Goal: Task Accomplishment & Management: Complete application form

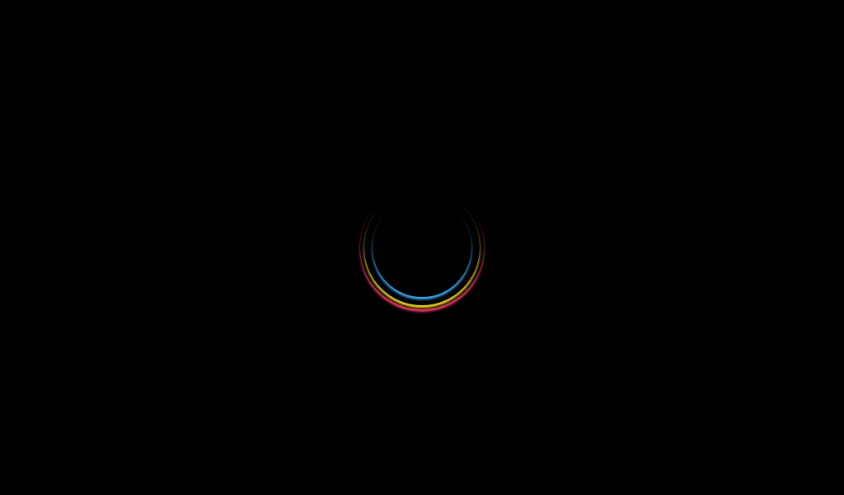
select select
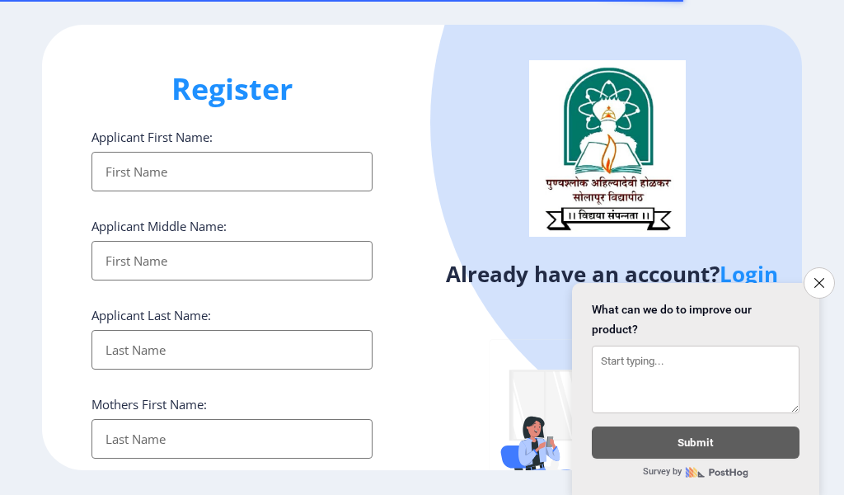
click at [136, 157] on input "Applicant First Name:" at bounding box center [232, 172] width 281 height 40
click at [819, 277] on icon "Close survey" at bounding box center [819, 282] width 11 height 11
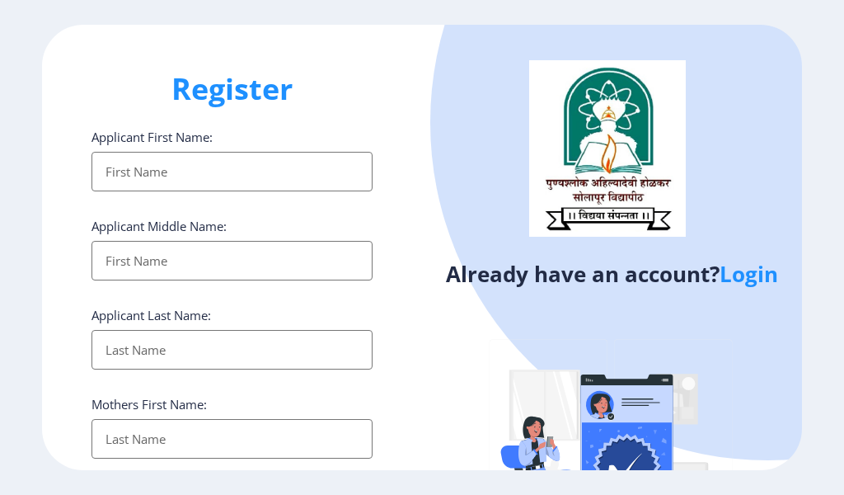
click at [143, 170] on input "Applicant First Name:" at bounding box center [232, 172] width 281 height 40
type input "shivaraya"
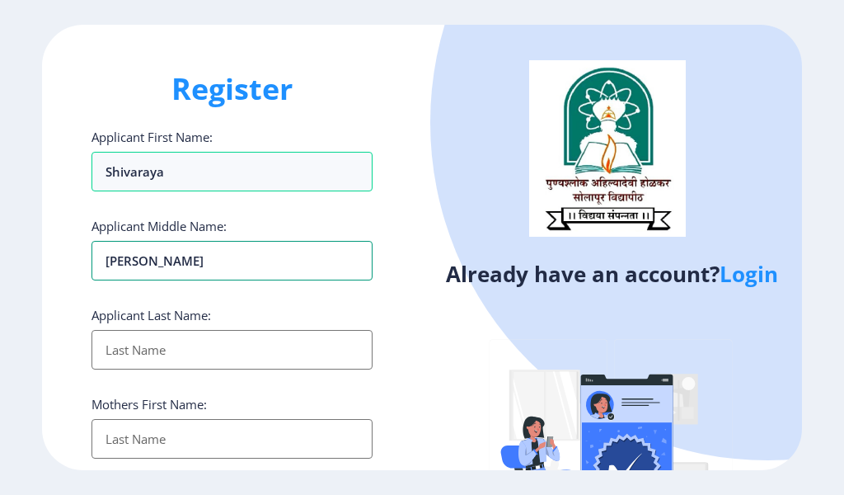
type input "chandrakant"
type input "padi"
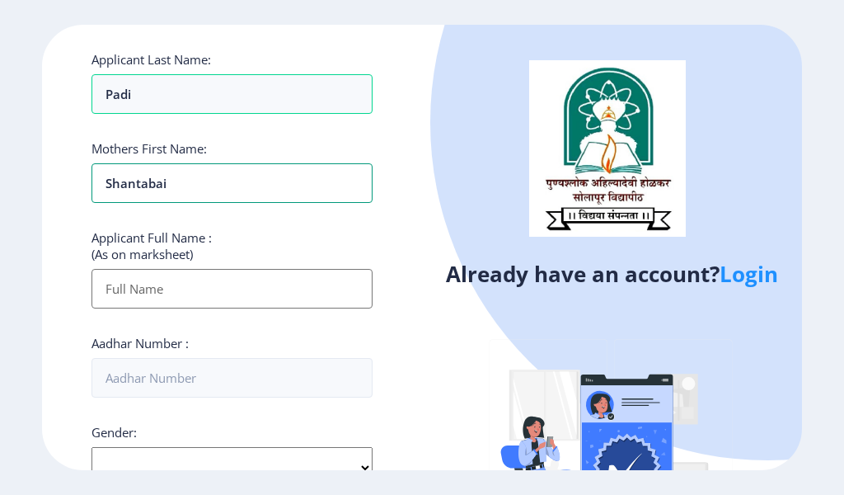
scroll to position [275, 0]
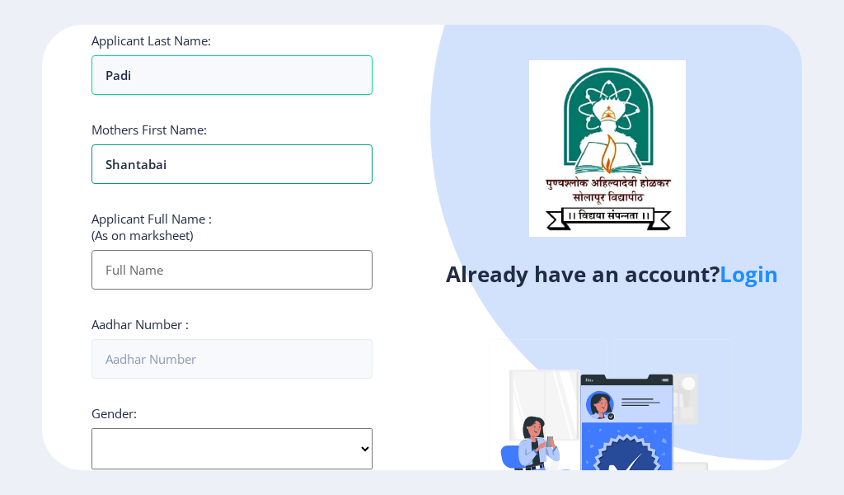
type input "shantabai"
click at [142, 276] on input "Applicant First Name:" at bounding box center [232, 270] width 281 height 40
type input "p"
type input "PADI [PERSON_NAME]"
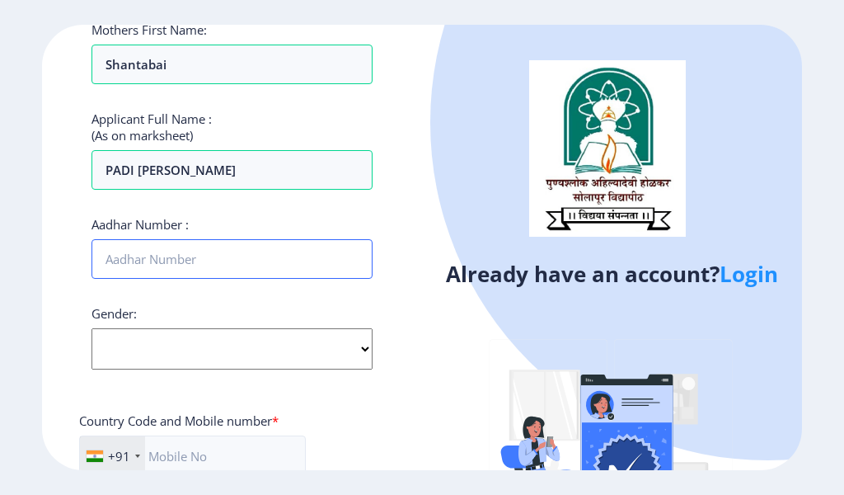
scroll to position [385, 0]
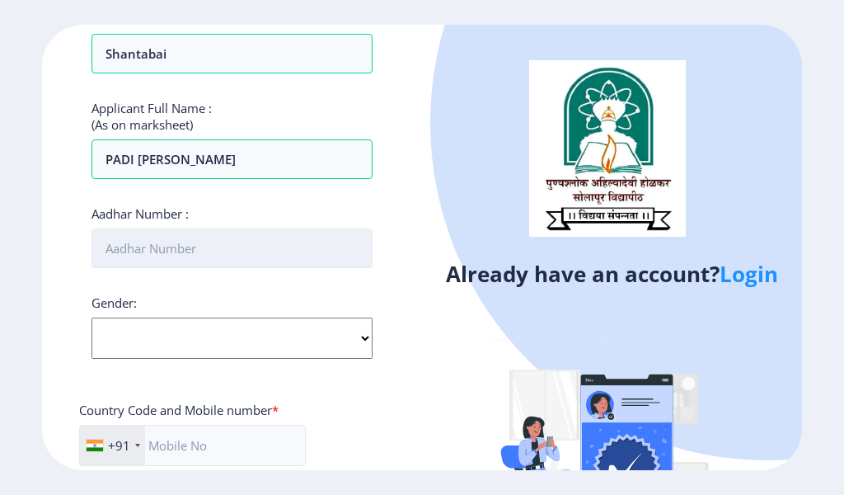
click at [134, 247] on input "Aadhar Number :" at bounding box center [232, 248] width 281 height 40
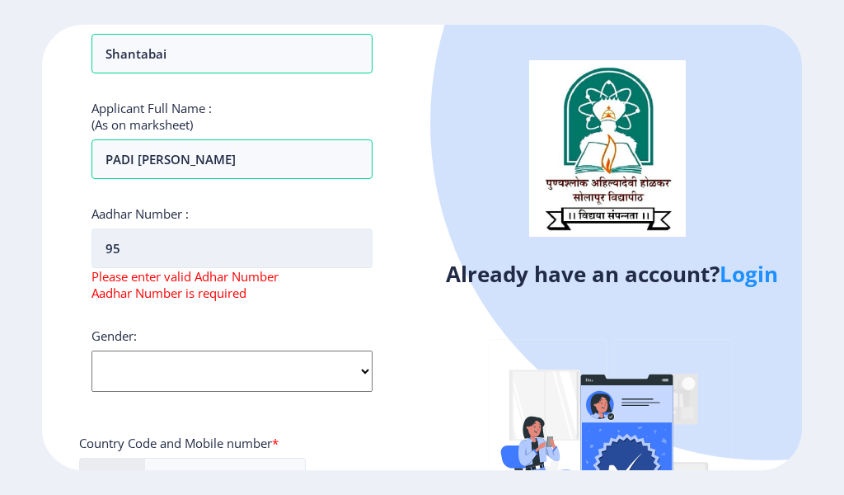
type input "9"
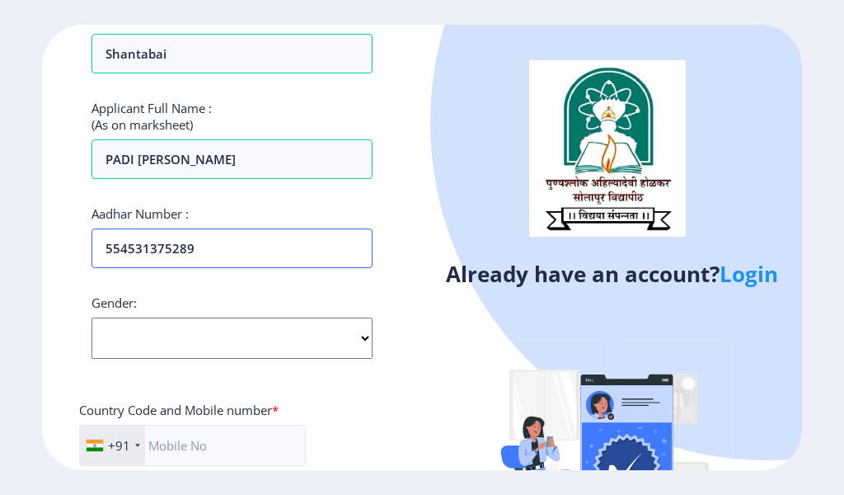
type input "554531375289"
click at [174, 332] on select "Select Gender Male Female Other" at bounding box center [232, 337] width 281 height 41
select select "[DEMOGRAPHIC_DATA]"
click at [92, 317] on select "Select Gender Male Female Other" at bounding box center [232, 337] width 281 height 41
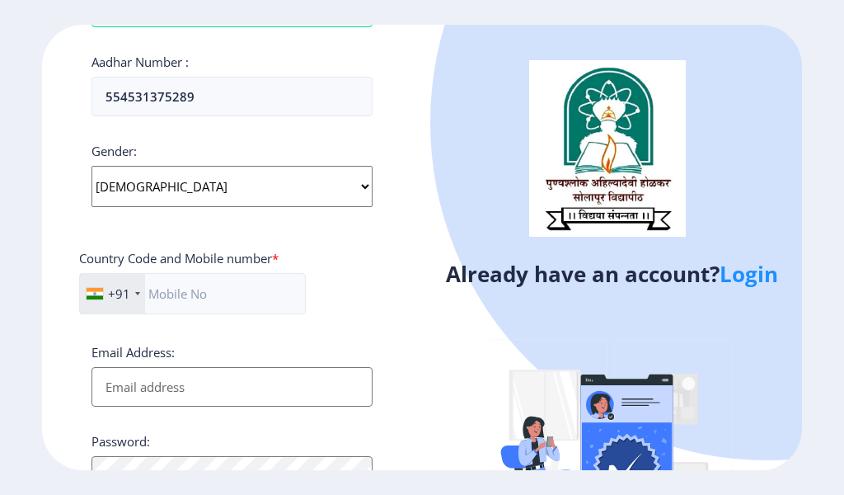
scroll to position [550, 0]
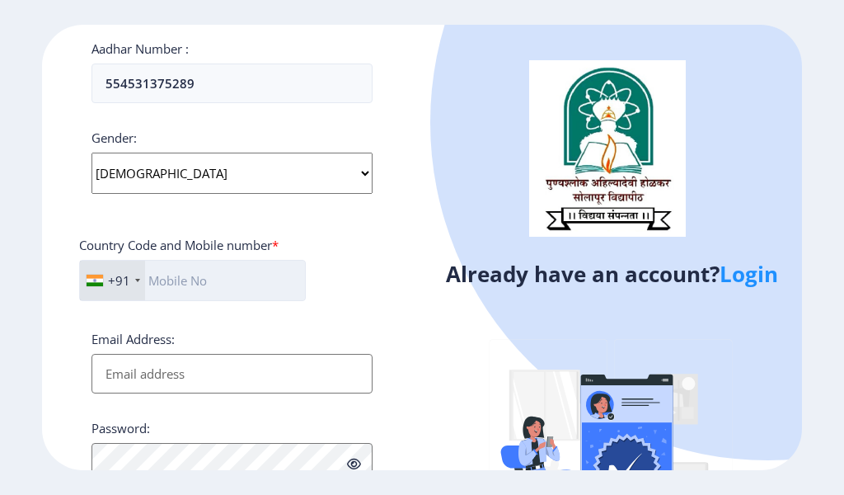
click at [190, 281] on input "text" at bounding box center [192, 280] width 227 height 41
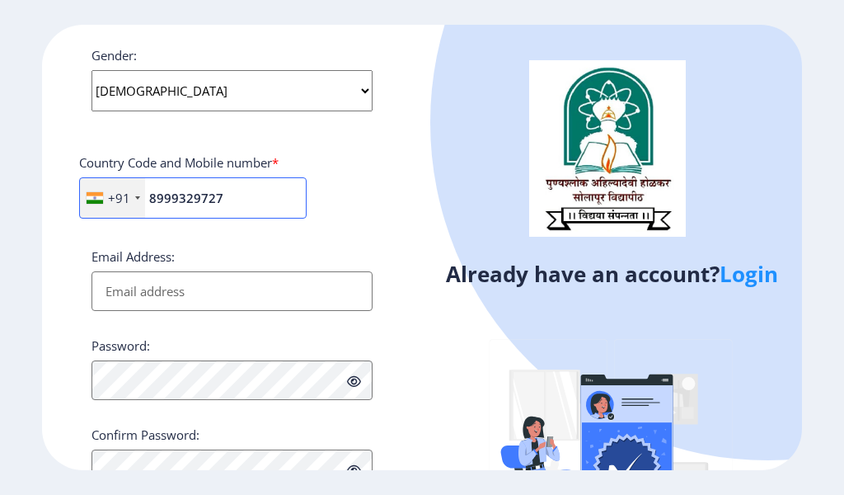
scroll to position [660, 0]
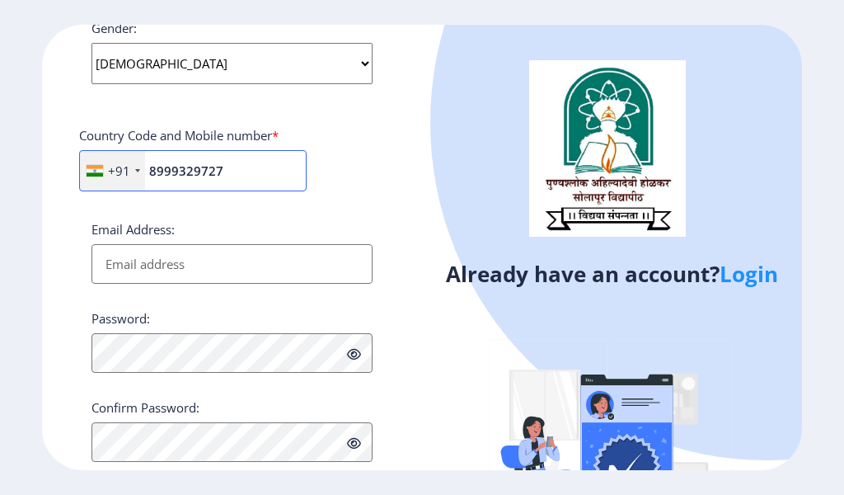
type input "8999329727"
click at [144, 266] on input "Email Address:" at bounding box center [232, 264] width 281 height 40
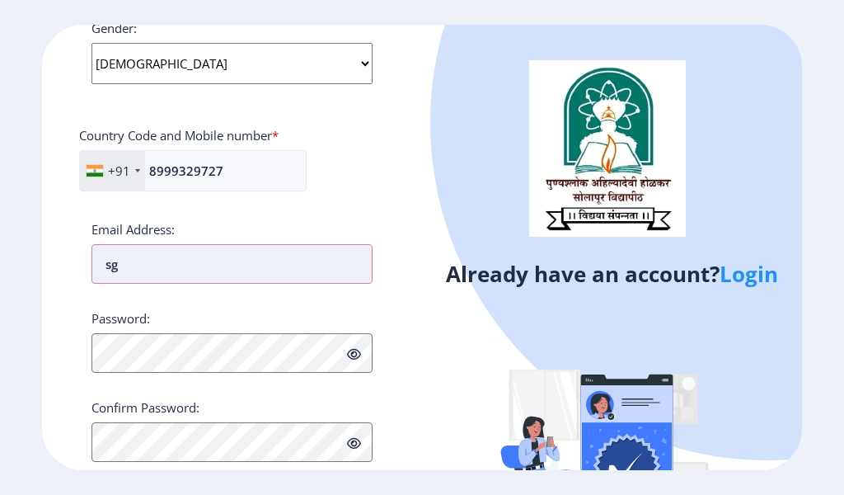
type input "s"
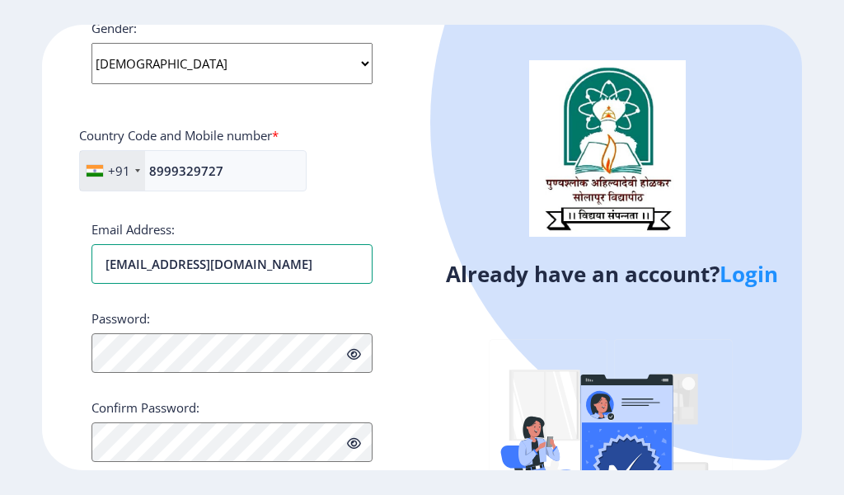
type input "[EMAIL_ADDRESS][DOMAIN_NAME]"
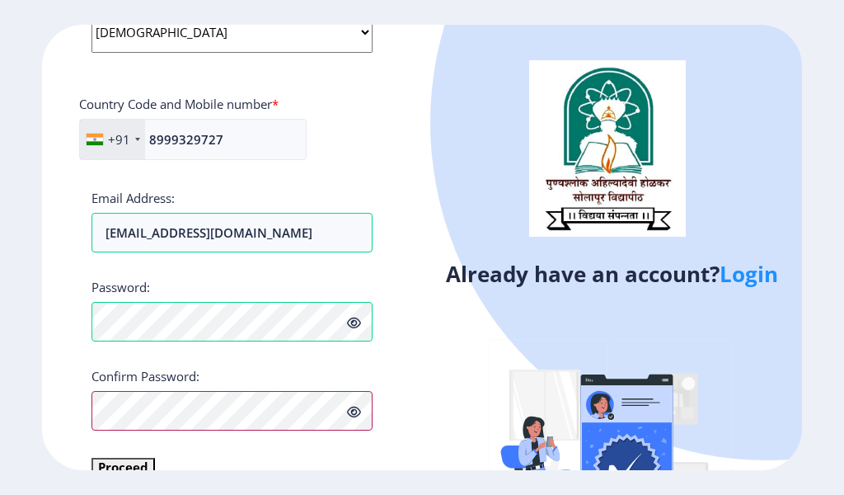
scroll to position [722, 0]
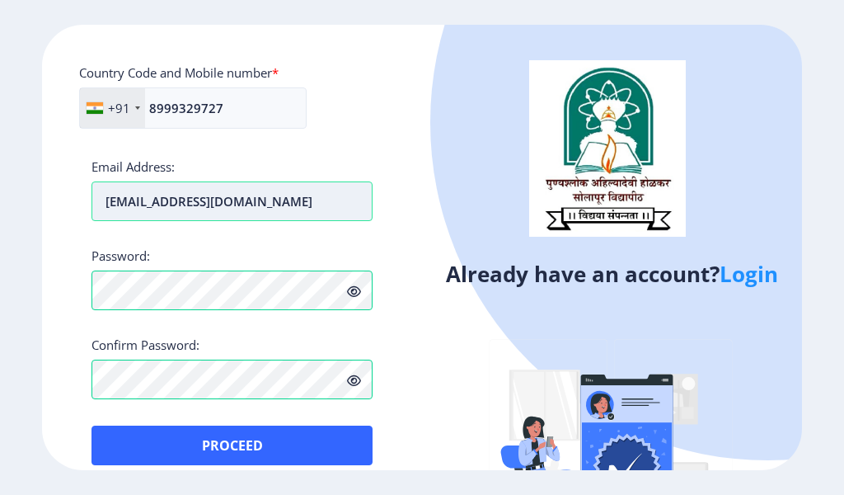
click at [303, 200] on input "[EMAIL_ADDRESS][DOMAIN_NAME]" at bounding box center [232, 201] width 281 height 40
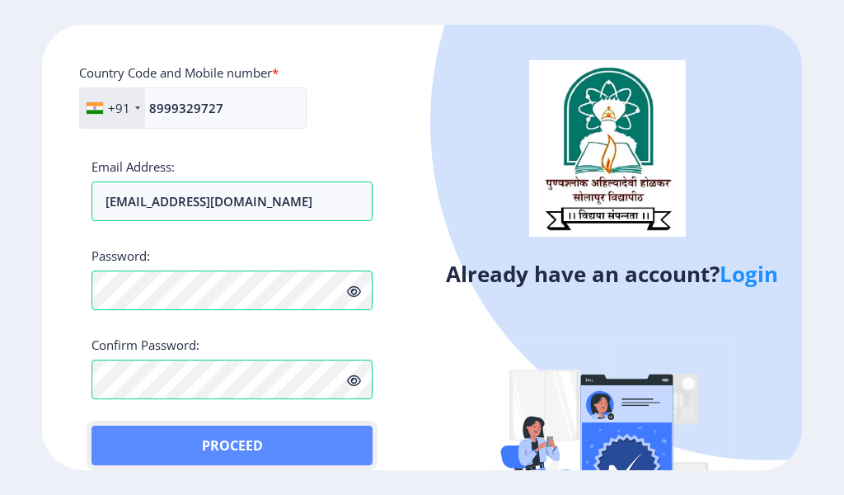
click at [206, 439] on button "Proceed" at bounding box center [232, 445] width 281 height 40
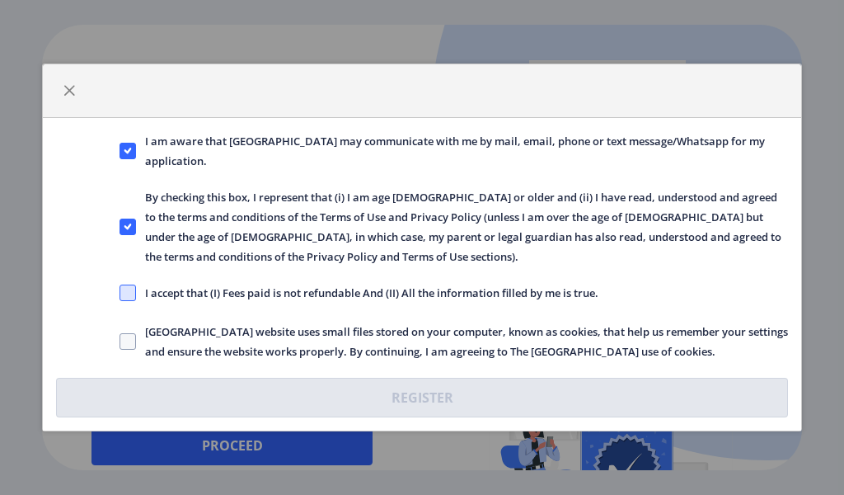
click at [120, 291] on span at bounding box center [128, 292] width 16 height 16
click at [120, 293] on input "I accept that (I) Fees paid is not refundable And (II) All the information fill…" at bounding box center [120, 293] width 1 height 1
checkbox input "true"
click at [125, 336] on span at bounding box center [128, 341] width 16 height 16
click at [120, 341] on input "Solapur University website uses small files stored on your computer, known as c…" at bounding box center [120, 341] width 1 height 1
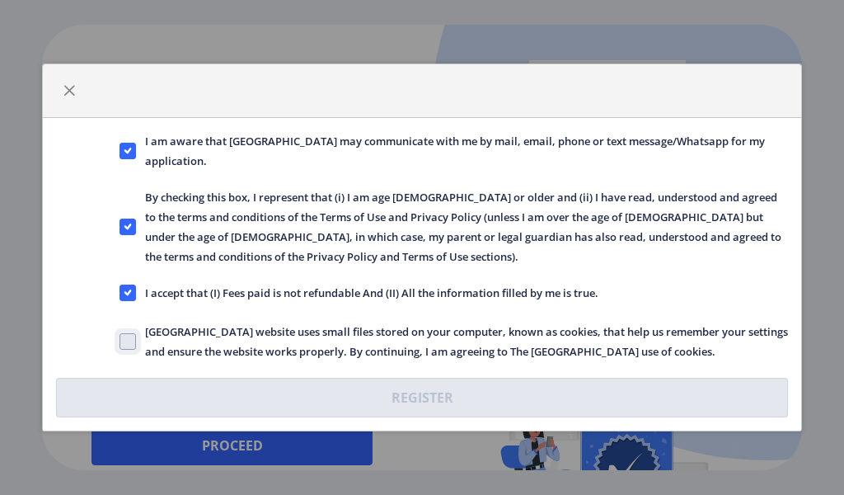
checkbox input "true"
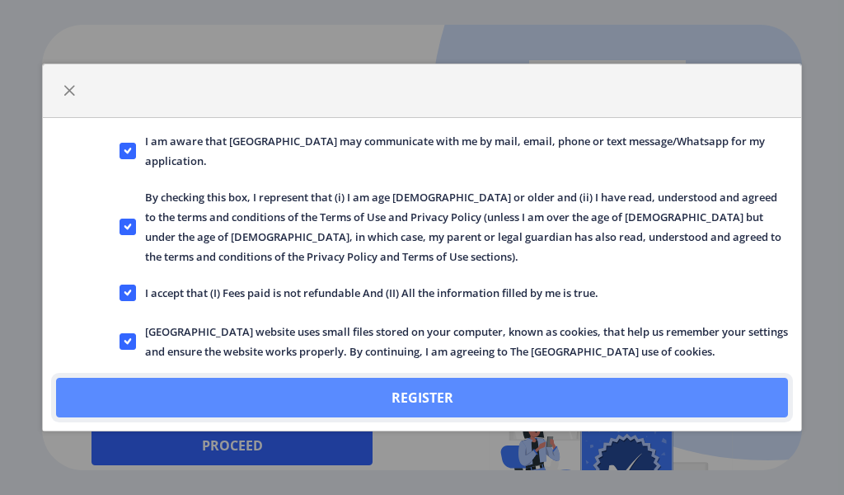
click at [417, 393] on button "Register" at bounding box center [422, 398] width 732 height 40
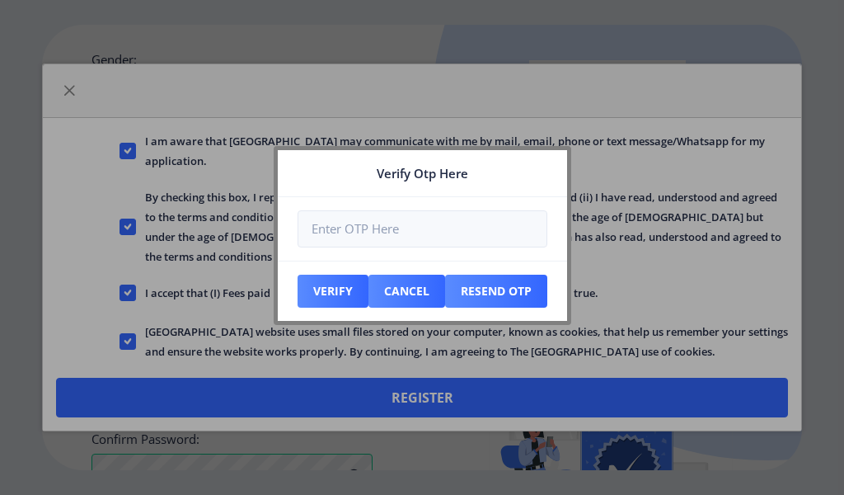
scroll to position [816, 0]
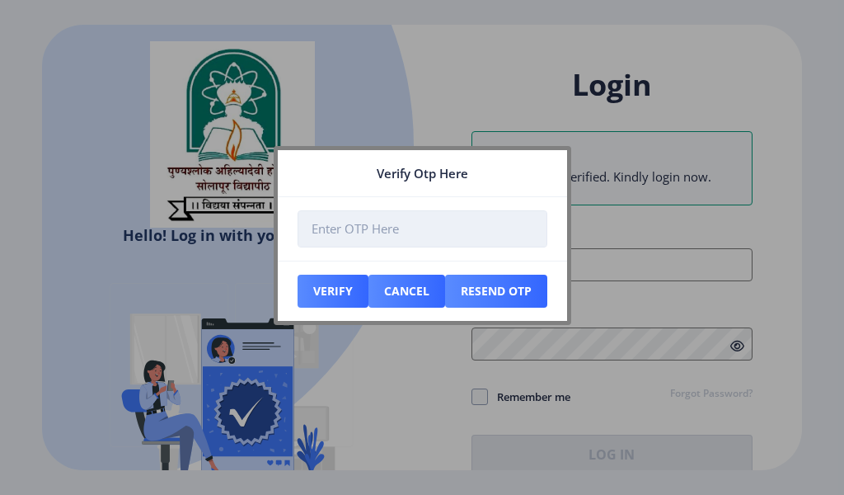
type input "[EMAIL_ADDRESS][DOMAIN_NAME]"
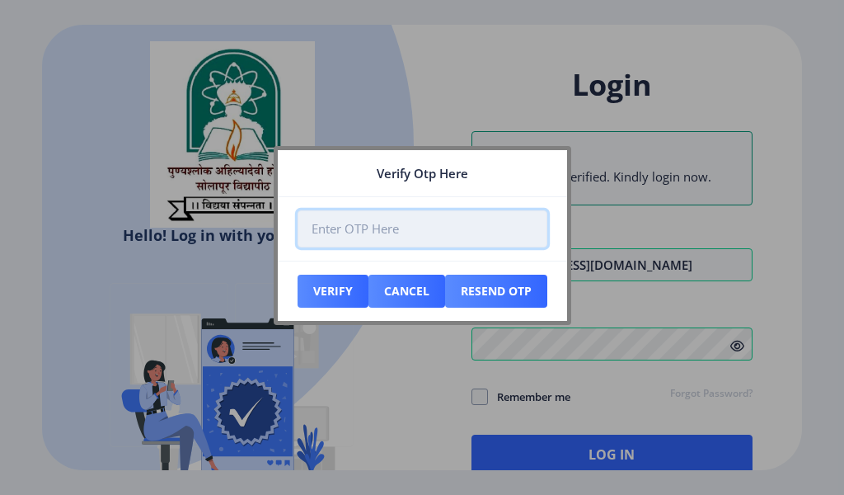
click at [370, 229] on input "number" at bounding box center [423, 228] width 250 height 37
type input "5"
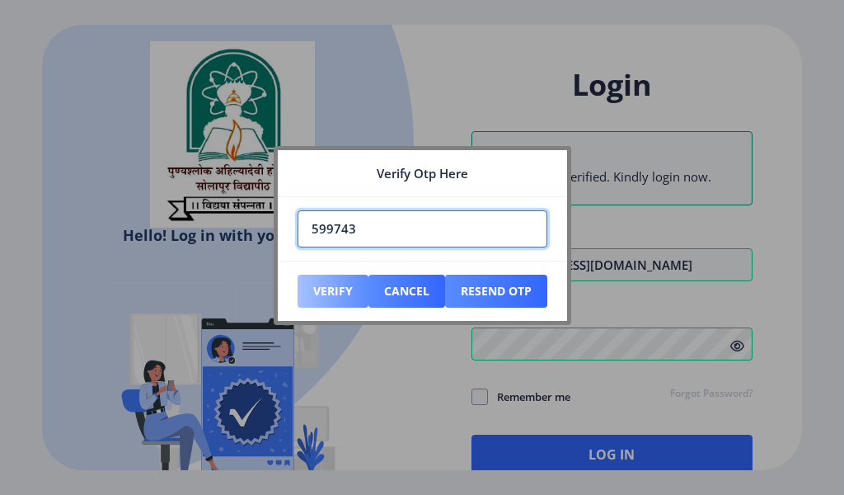
type input "599743"
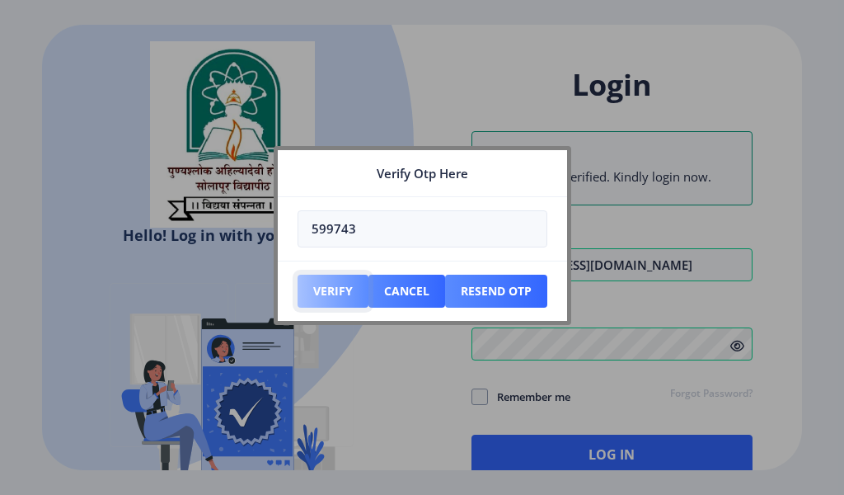
click at [336, 291] on button "Verify" at bounding box center [333, 291] width 71 height 33
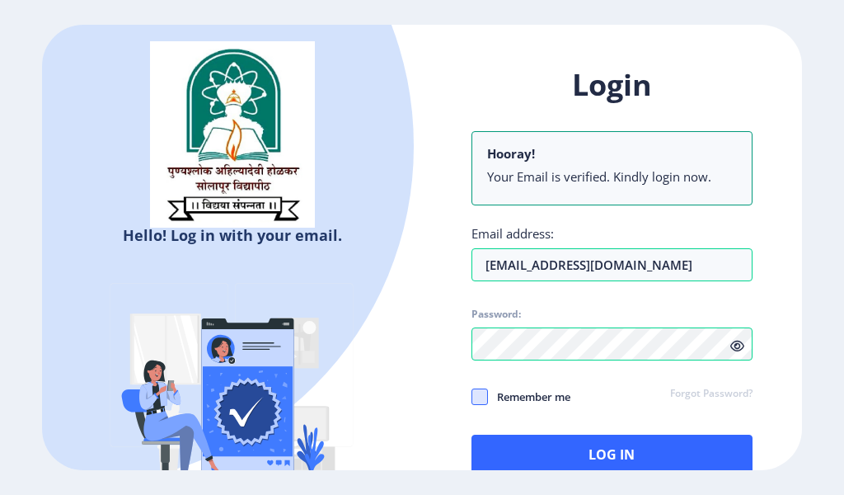
click at [480, 394] on span at bounding box center [480, 396] width 16 height 16
click at [472, 396] on input "Remember me" at bounding box center [472, 396] width 1 height 1
checkbox input "true"
click at [736, 350] on icon at bounding box center [738, 346] width 14 height 12
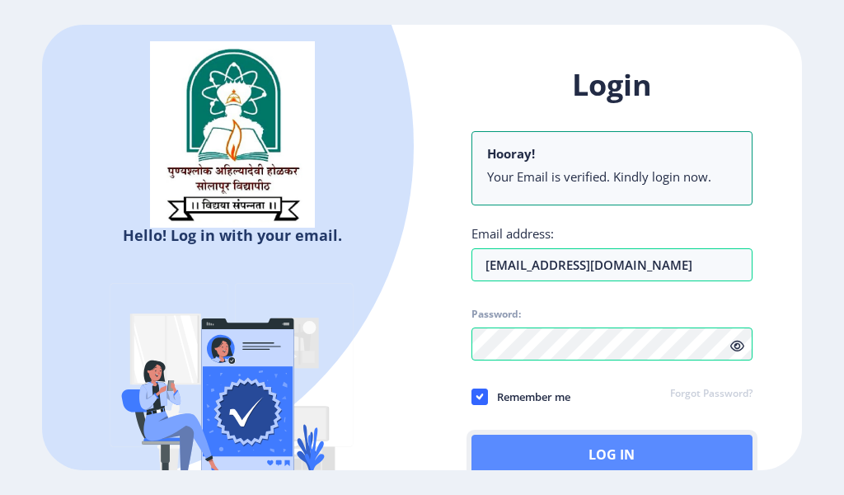
click at [567, 457] on button "Log In" at bounding box center [612, 455] width 281 height 40
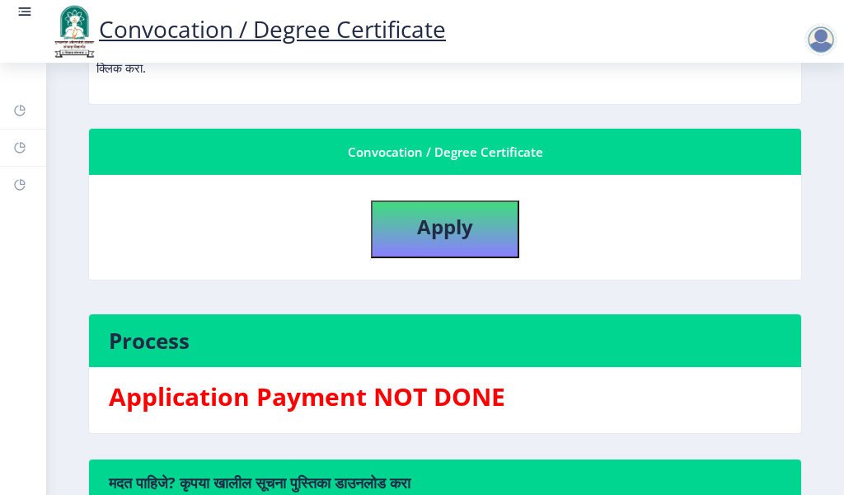
scroll to position [275, 0]
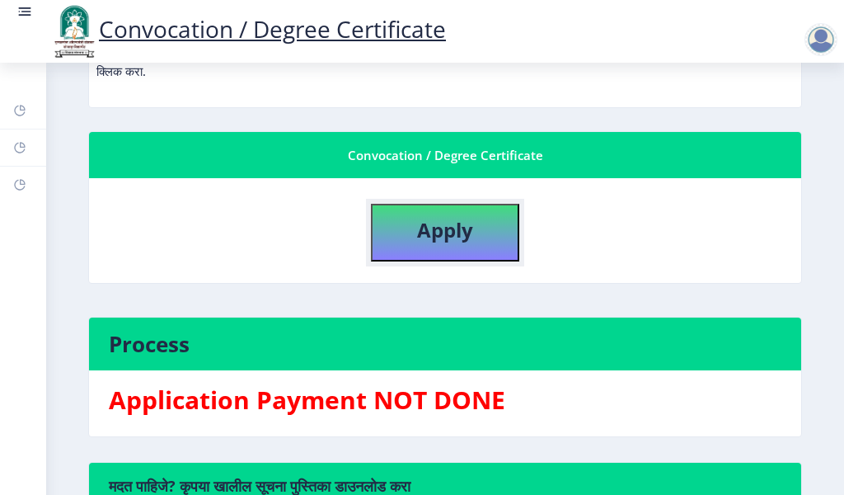
click at [441, 233] on b "Apply" at bounding box center [445, 229] width 56 height 27
select select
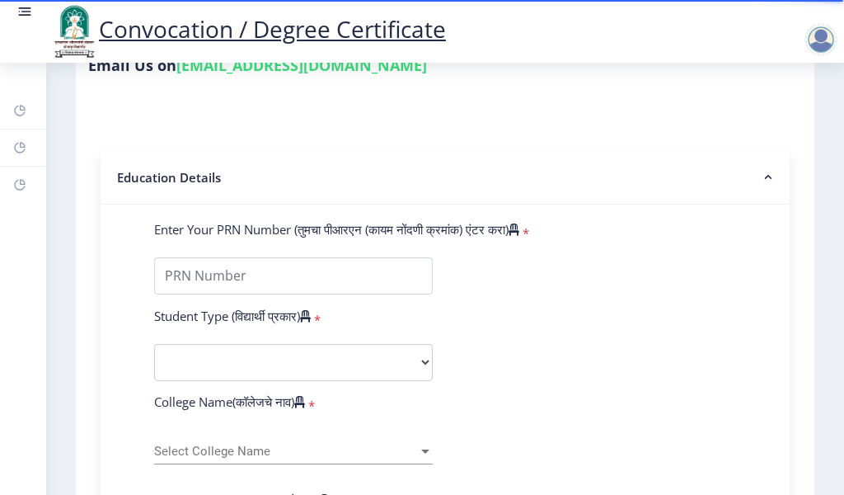
scroll to position [275, 0]
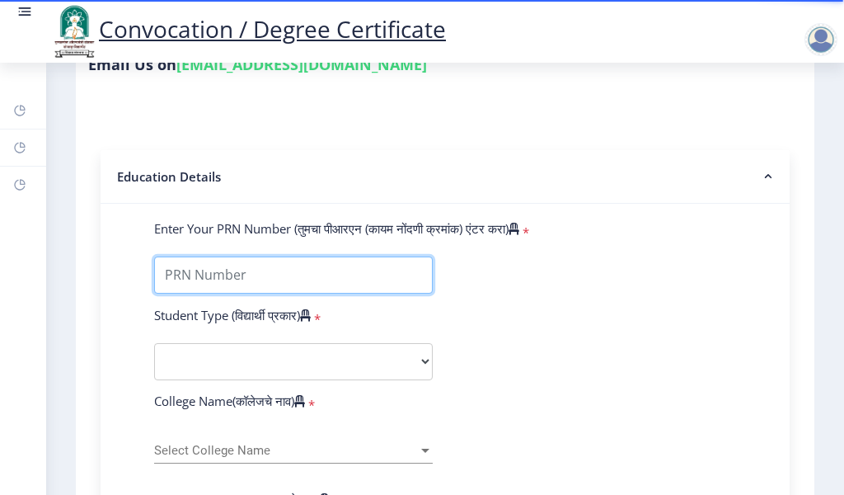
click at [176, 284] on input "Enter Your PRN Number (तुमचा पीआरएन (कायम नोंदणी क्रमांक) एंटर करा)" at bounding box center [293, 274] width 279 height 37
type input "0600000343"
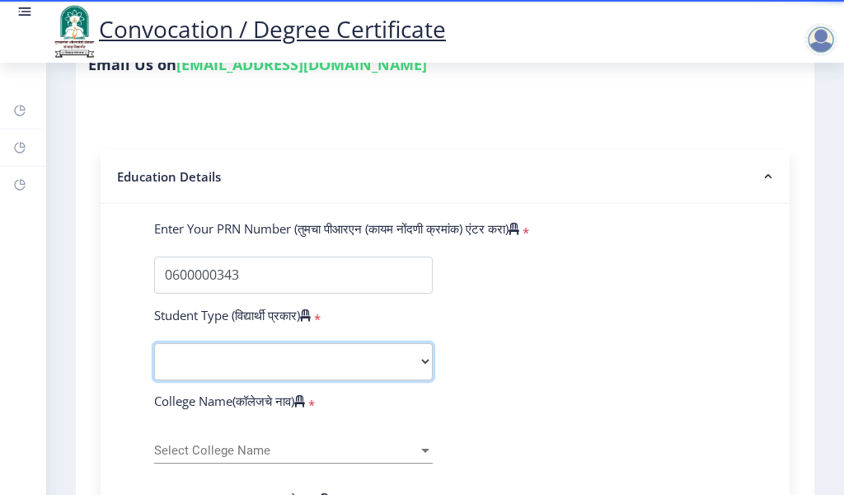
click at [251, 370] on select "Select Student Type Regular External" at bounding box center [293, 361] width 279 height 37
select select "Regular"
click at [154, 359] on select "Select Student Type Regular External" at bounding box center [293, 361] width 279 height 37
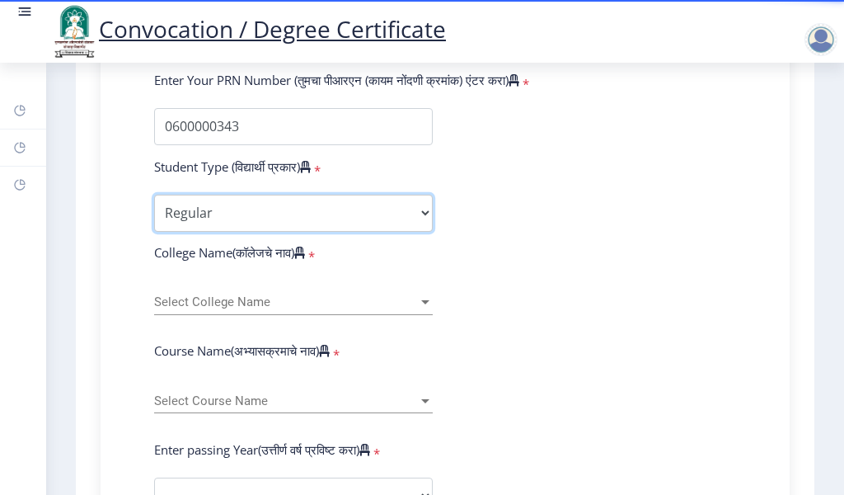
scroll to position [440, 0]
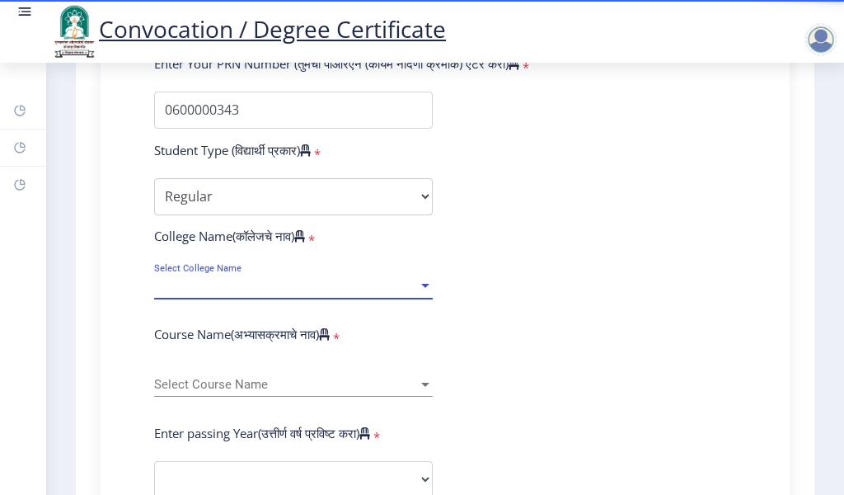
click at [233, 293] on span "Select College Name" at bounding box center [286, 286] width 264 height 14
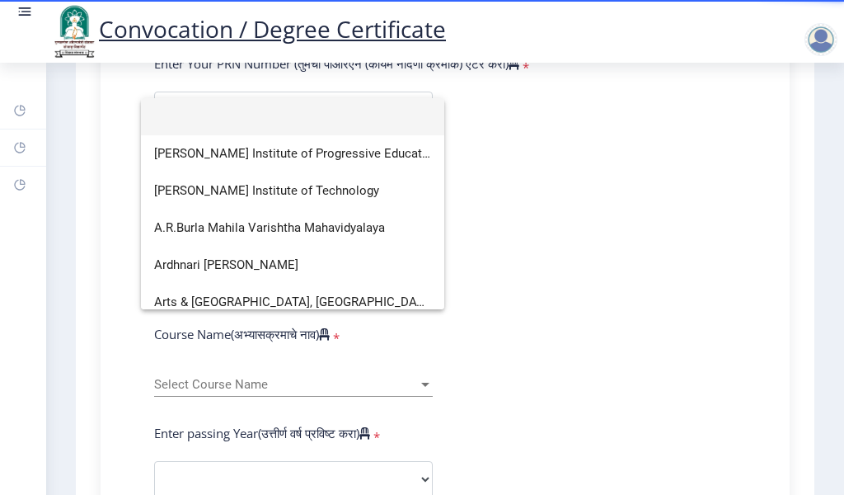
click at [113, 311] on div at bounding box center [422, 247] width 844 height 495
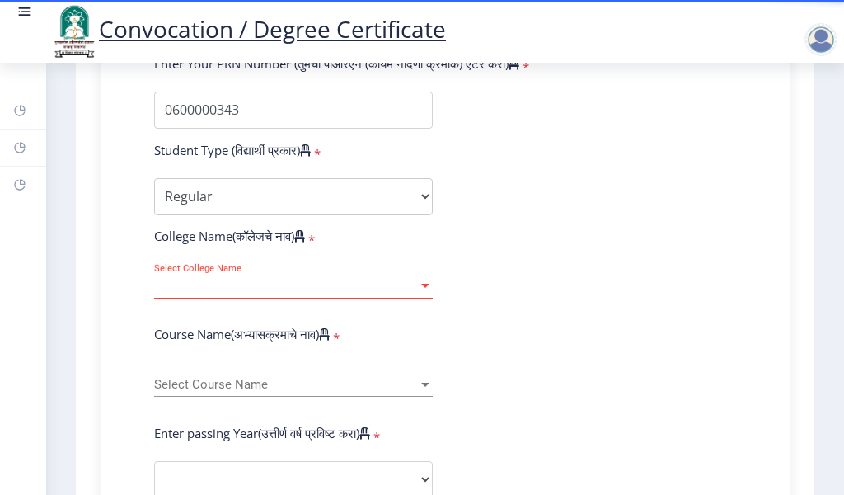
click at [250, 293] on span "Select College Name" at bounding box center [286, 286] width 264 height 14
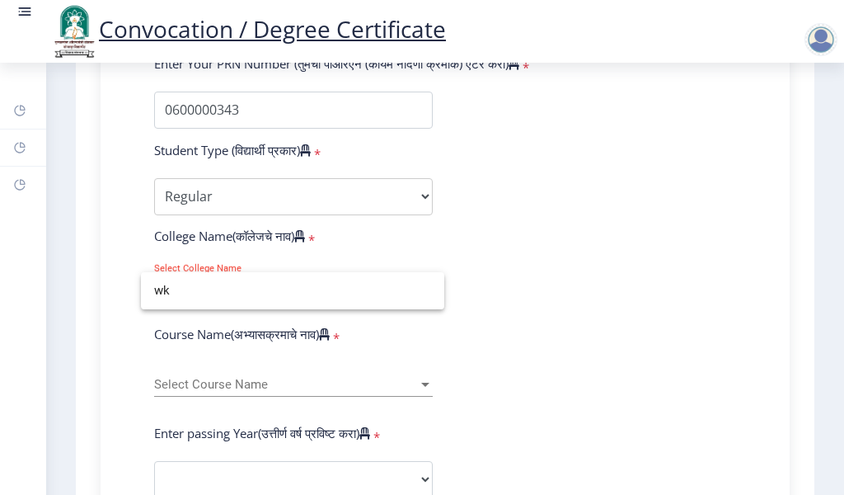
scroll to position [0, 0]
type input "w"
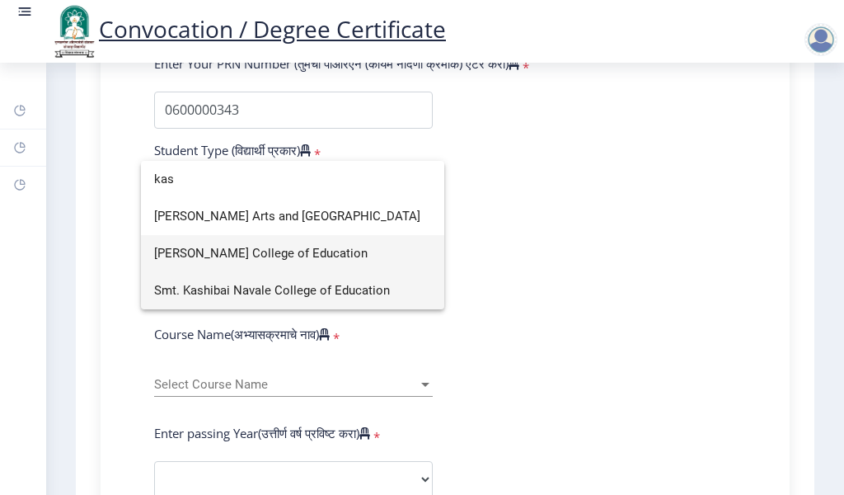
type input "kas"
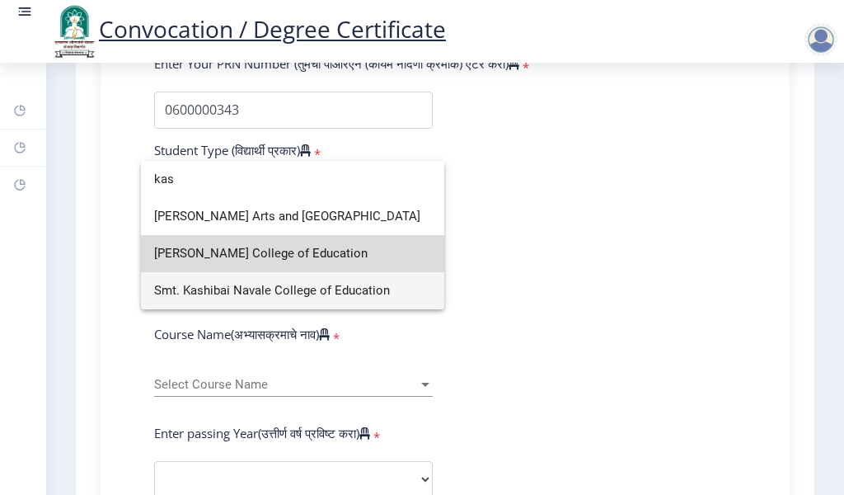
click at [251, 255] on span "Kasturbai College of Education" at bounding box center [292, 253] width 277 height 37
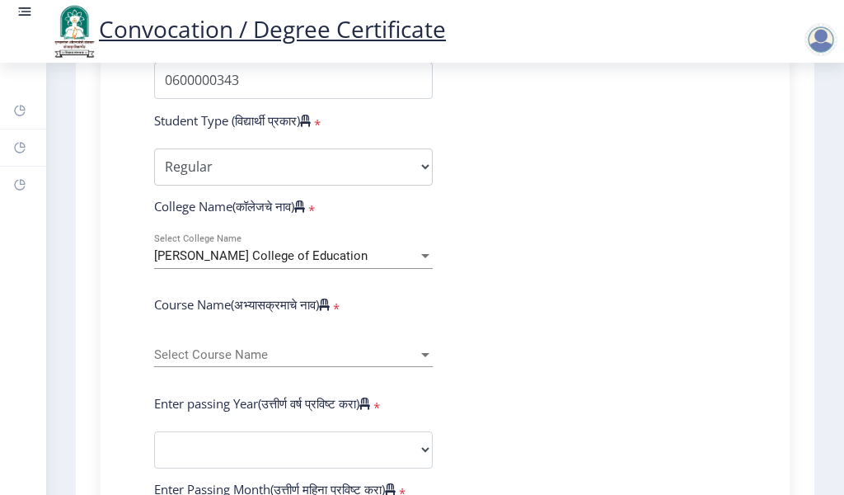
scroll to position [495, 0]
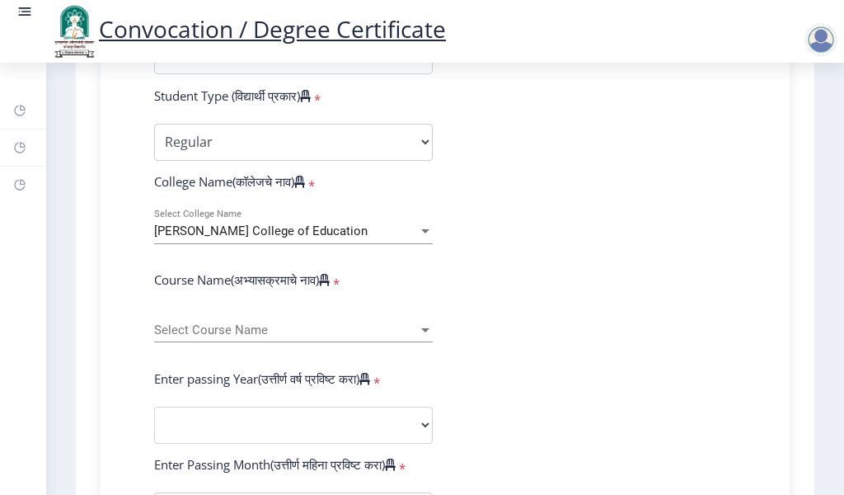
click at [216, 337] on span "Select Course Name" at bounding box center [286, 330] width 264 height 14
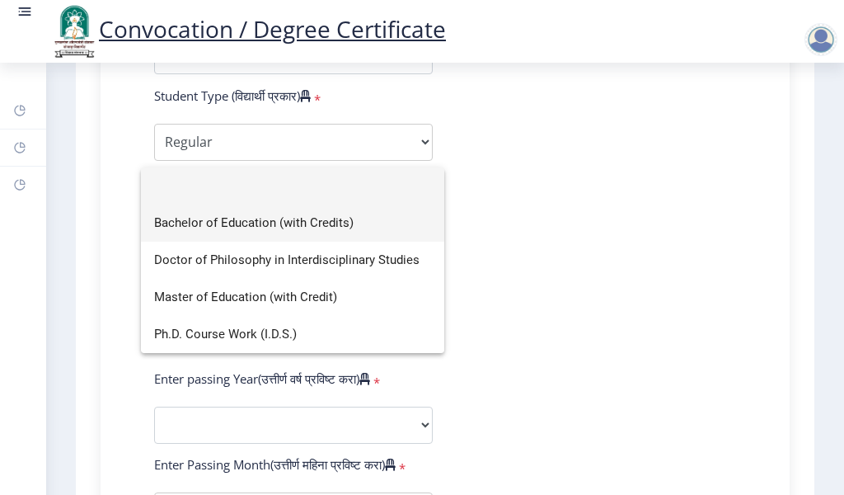
click at [258, 224] on span "Bachelor of Education (with Credits)" at bounding box center [292, 222] width 277 height 37
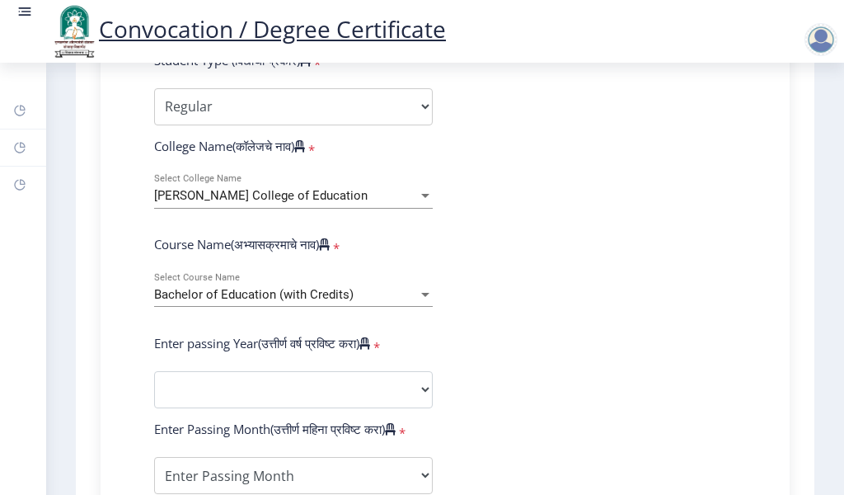
scroll to position [550, 0]
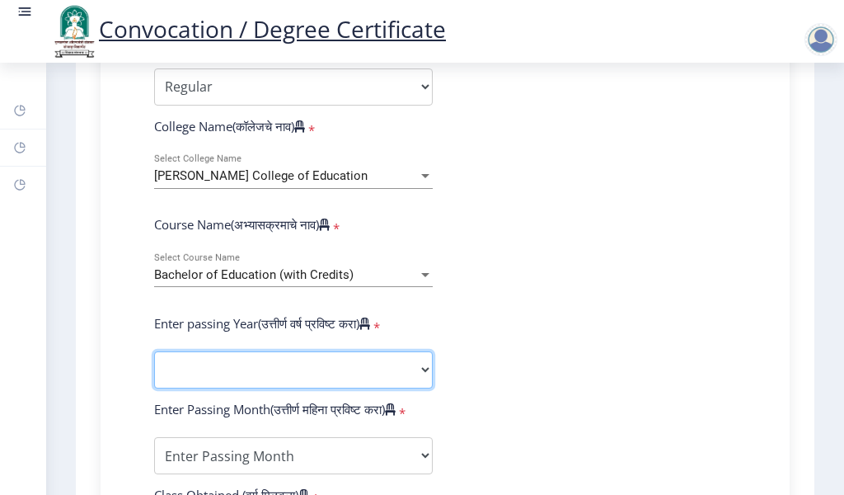
click at [217, 387] on select "2025 2024 2023 2022 2021 2020 2019 2018 2017 2016 2015 2014 2013 2012 2011 2010…" at bounding box center [293, 369] width 279 height 37
select select "2006"
click at [154, 367] on select "2025 2024 2023 2022 2021 2020 2019 2018 2017 2016 2015 2014 2013 2012 2011 2010…" at bounding box center [293, 369] width 279 height 37
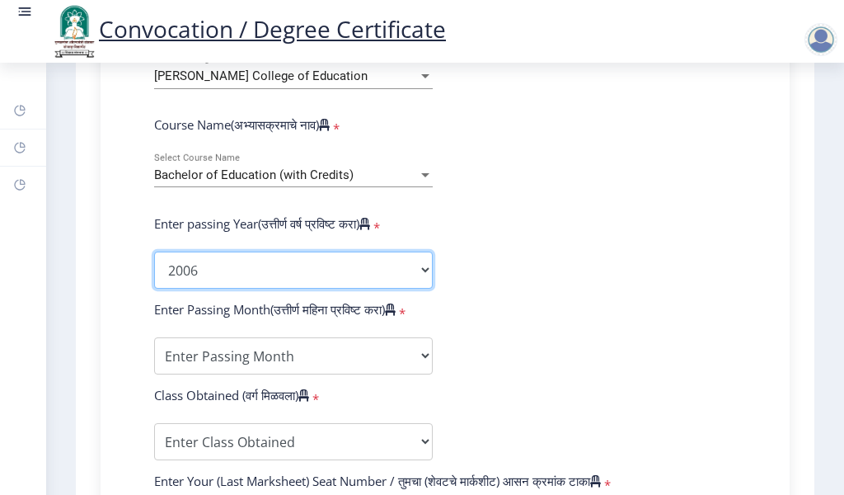
scroll to position [660, 0]
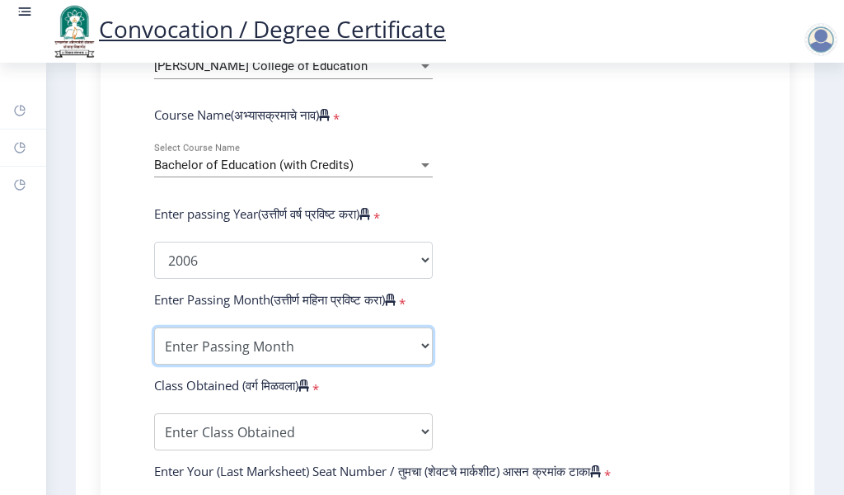
click at [217, 360] on select "Enter Passing Month March April May October November December" at bounding box center [293, 345] width 279 height 37
select select "March"
click at [154, 343] on select "Enter Passing Month March April May October November December" at bounding box center [293, 345] width 279 height 37
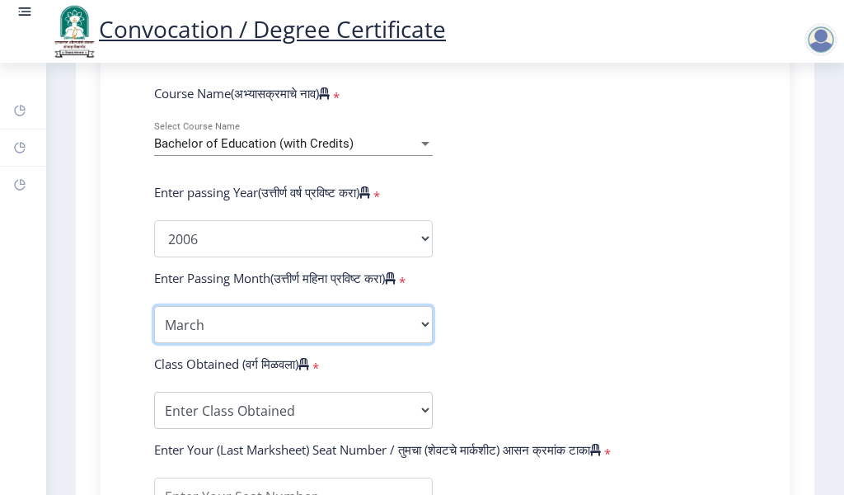
scroll to position [715, 0]
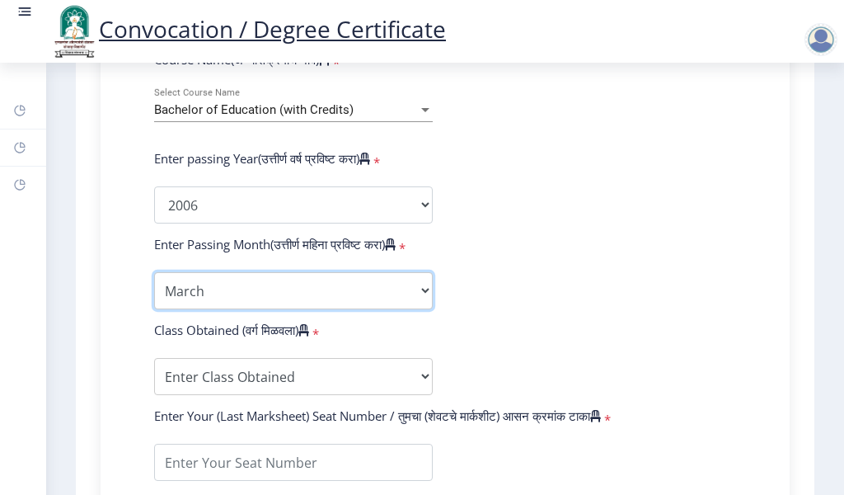
click at [249, 309] on select "Enter Passing Month March April May October November December" at bounding box center [293, 290] width 279 height 37
click at [154, 288] on select "Enter Passing Month March April May October November December" at bounding box center [293, 290] width 279 height 37
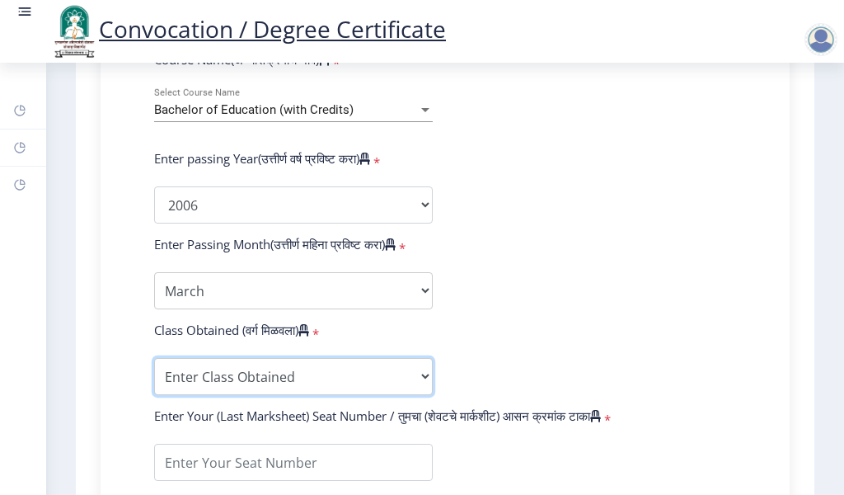
click at [208, 392] on select "Enter Class Obtained FIRST CLASS WITH DISTINCTION FIRST CLASS HIGHER SECOND CLA…" at bounding box center [293, 376] width 279 height 37
select select "Grade B+"
click at [154, 374] on select "Enter Class Obtained FIRST CLASS WITH DISTINCTION FIRST CLASS HIGHER SECOND CLA…" at bounding box center [293, 376] width 279 height 37
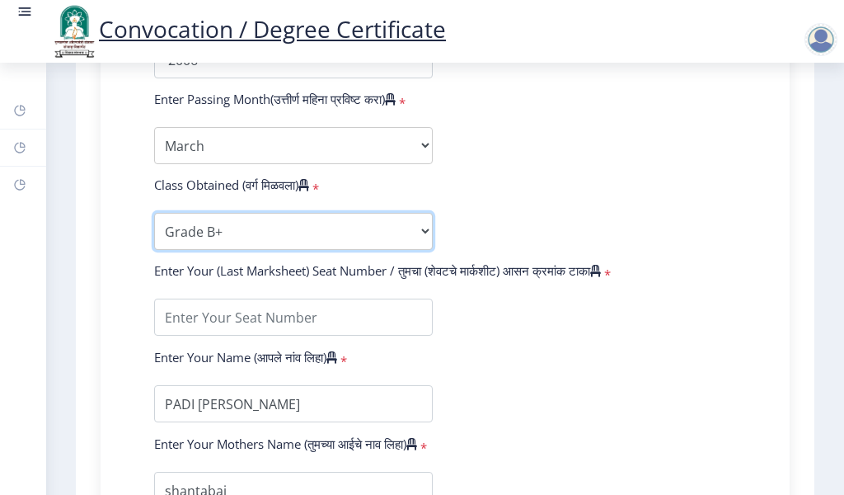
scroll to position [880, 0]
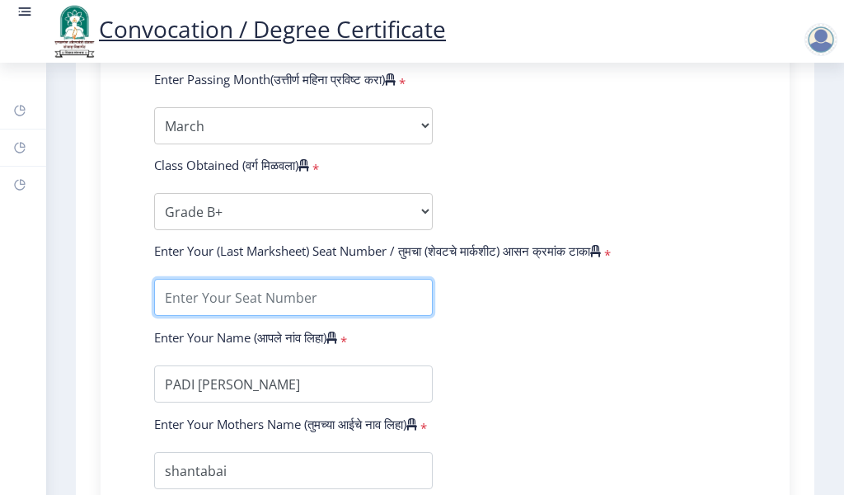
click at [225, 316] on input "textarea" at bounding box center [293, 297] width 279 height 37
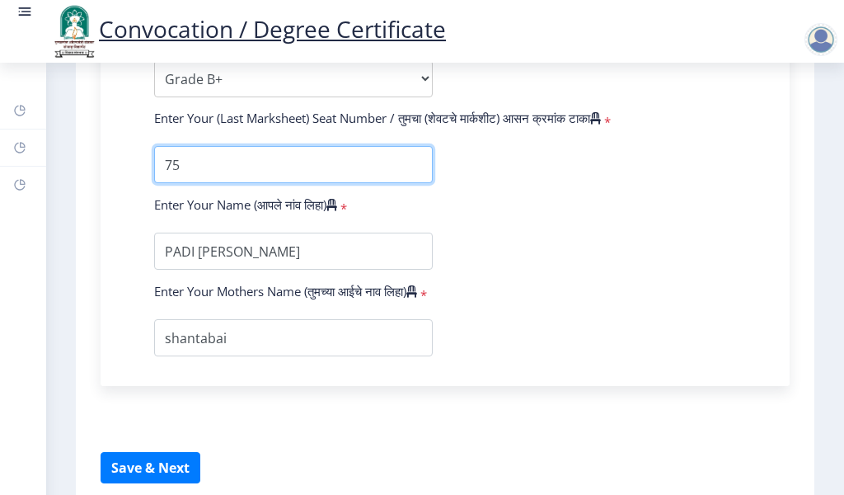
scroll to position [1045, 0]
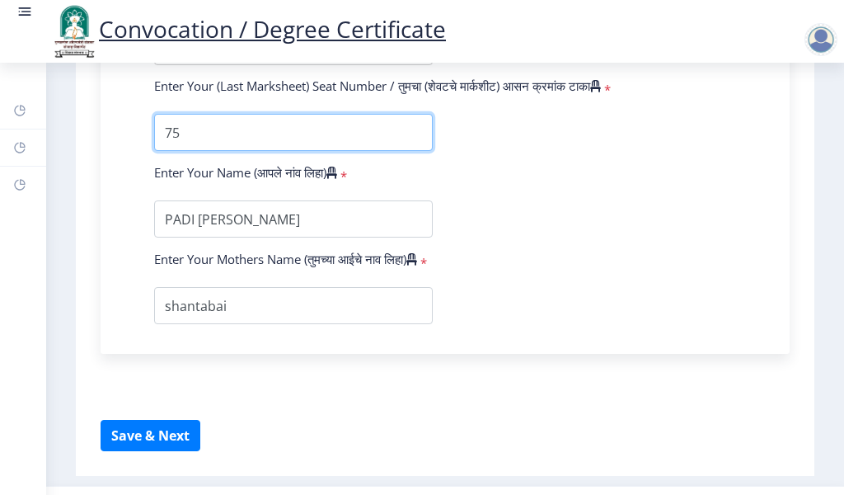
type input "75"
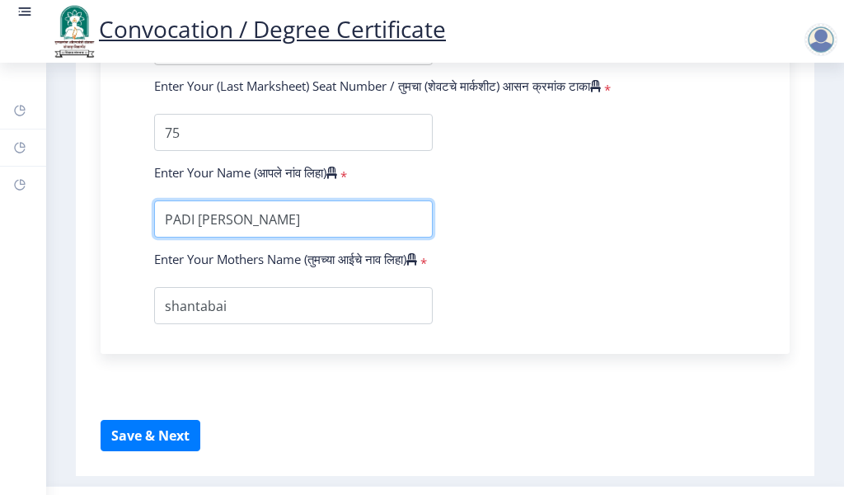
click at [342, 237] on input "textarea" at bounding box center [293, 218] width 279 height 37
click at [347, 234] on input "textarea" at bounding box center [293, 218] width 279 height 37
click at [163, 237] on input "textarea" at bounding box center [293, 218] width 279 height 37
drag, startPoint x: 358, startPoint y: 231, endPoint x: 170, endPoint y: 237, distance: 188.1
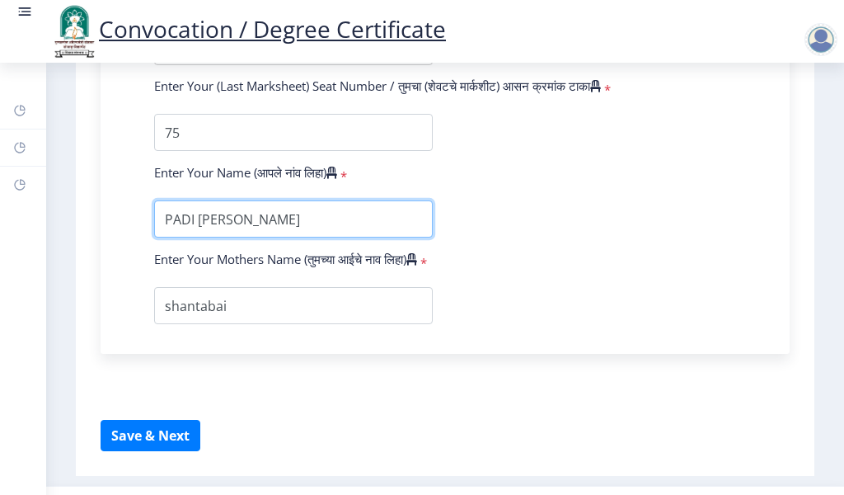
click at [170, 237] on input "textarea" at bounding box center [293, 218] width 279 height 37
click at [204, 237] on input "textarea" at bounding box center [293, 218] width 279 height 37
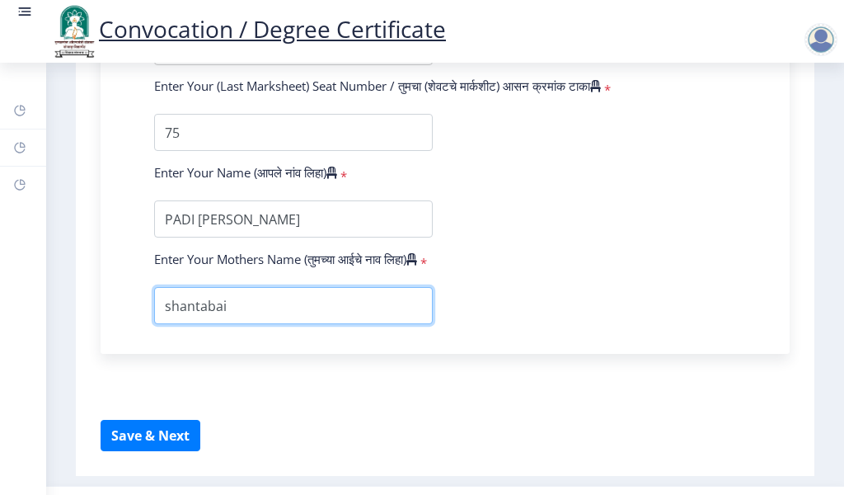
click at [256, 324] on input "textarea" at bounding box center [293, 305] width 279 height 37
type input "s"
type input "SHANTABAI"
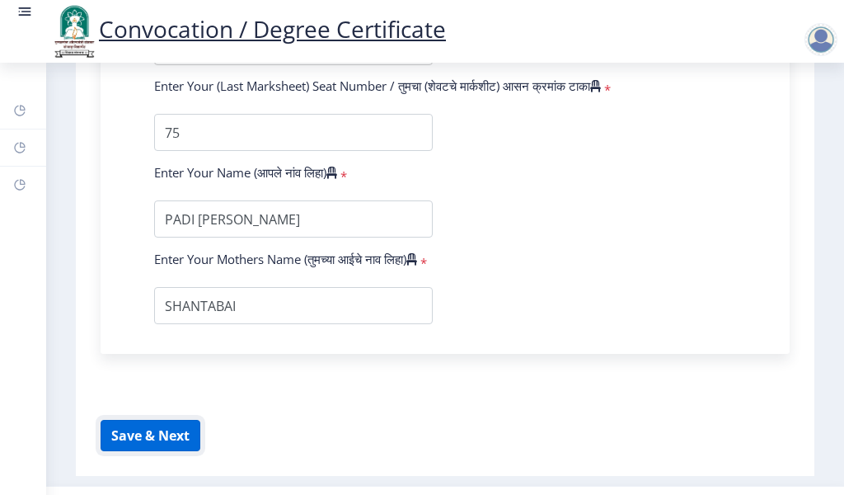
click at [142, 451] on button "Save & Next" at bounding box center [151, 435] width 100 height 31
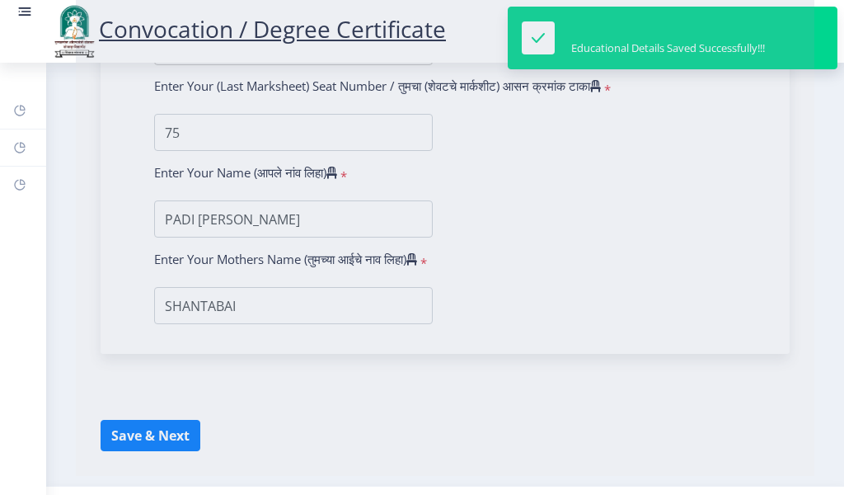
select select
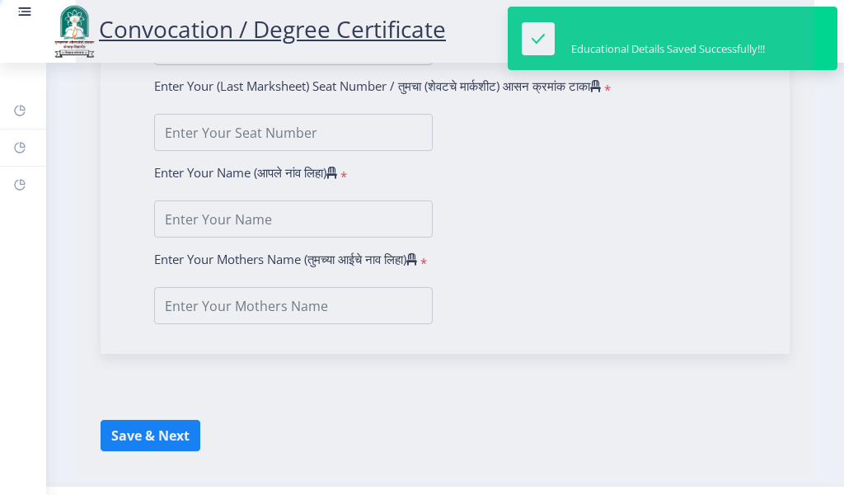
type input "PADI [PERSON_NAME]"
type input "shantabai"
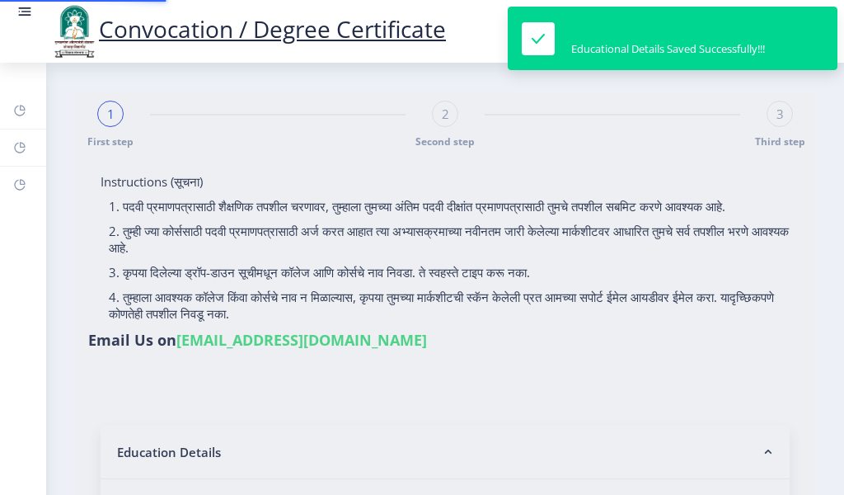
type input "0600000343"
select select "Regular"
select select "2006"
select select "March"
select select "Grade B+"
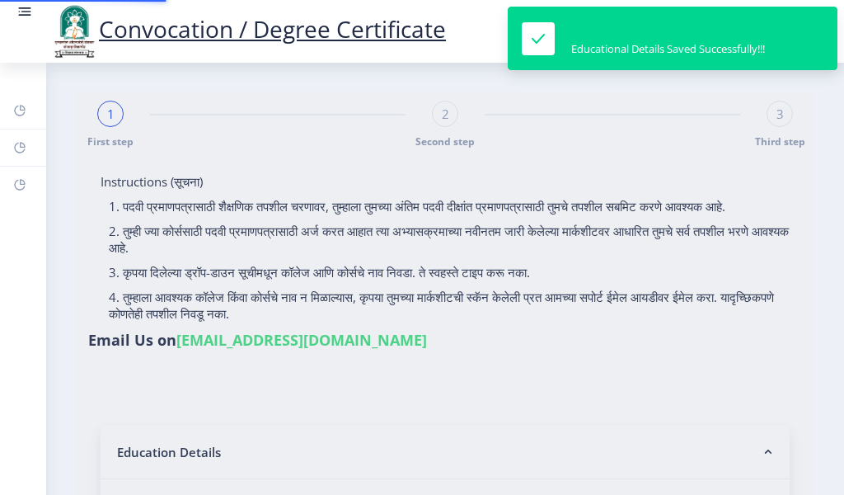
type input "75"
type input "SHANTABAI"
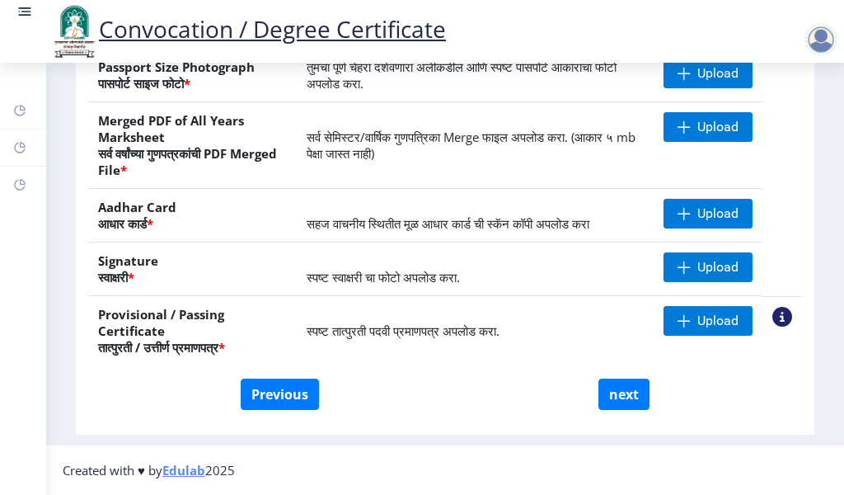
scroll to position [301, 0]
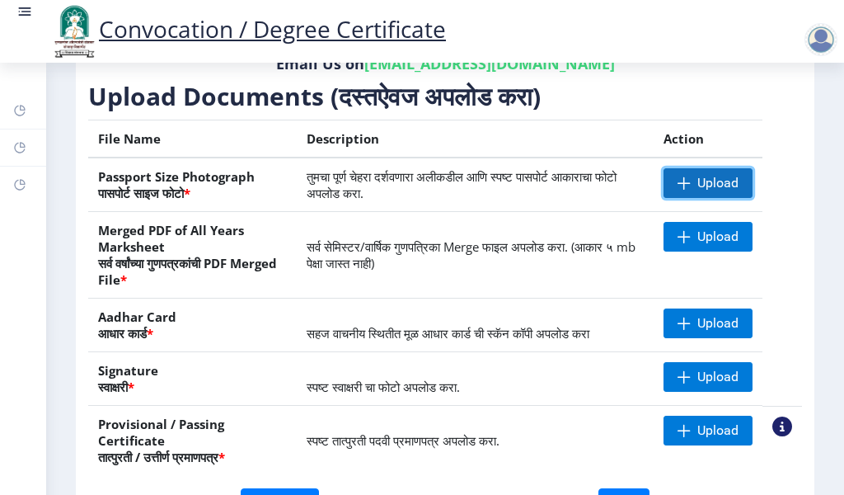
click at [680, 183] on span at bounding box center [684, 182] width 13 height 13
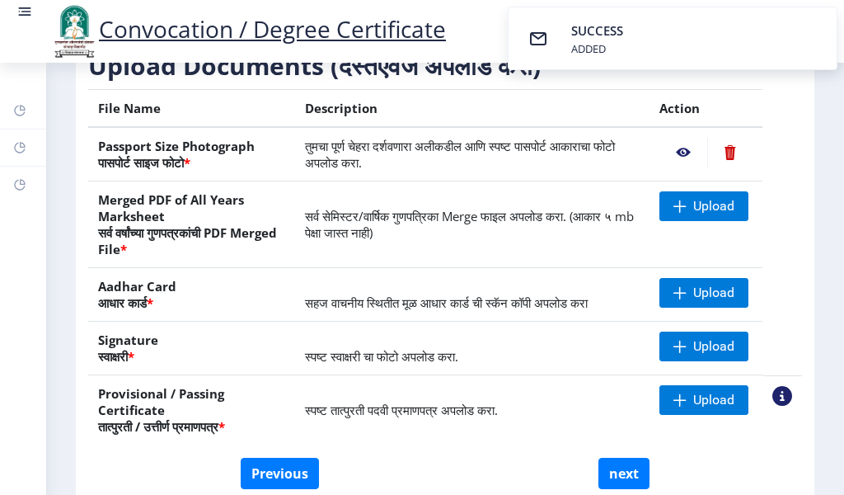
scroll to position [355, 0]
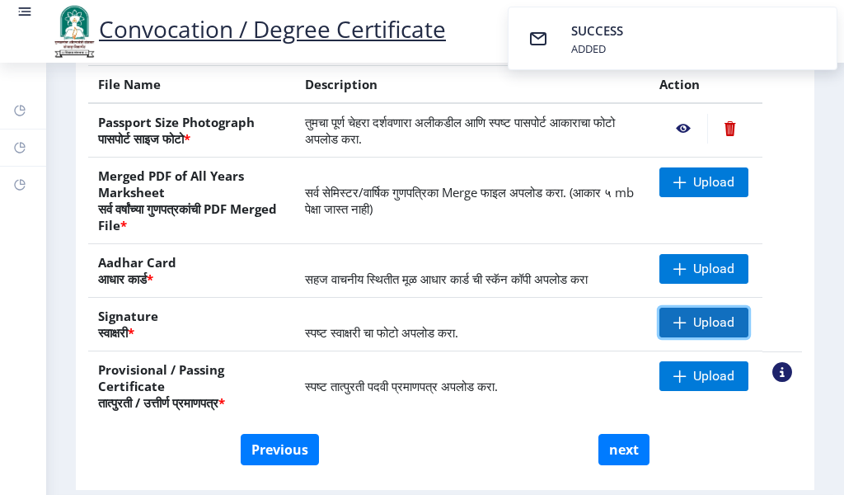
click at [693, 322] on span "Upload" at bounding box center [713, 322] width 41 height 16
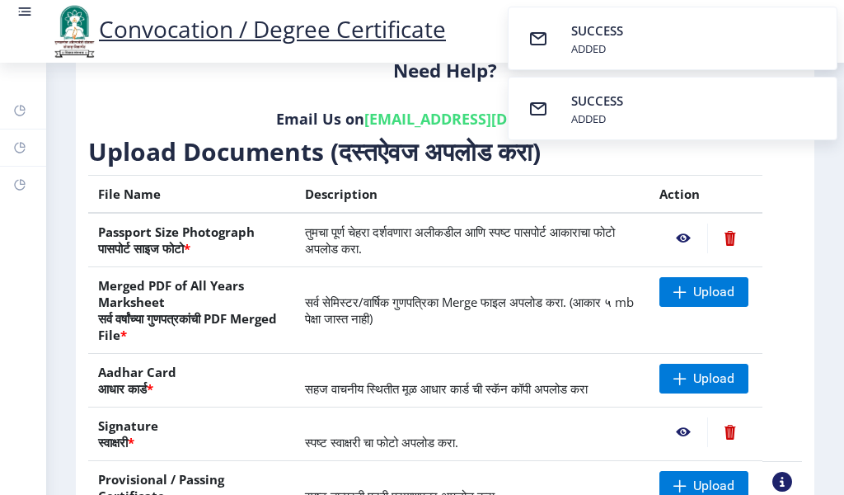
scroll to position [301, 0]
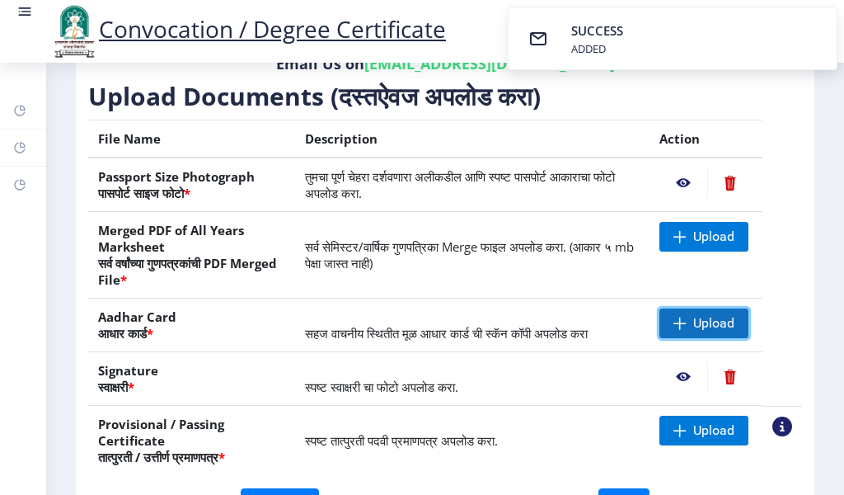
click at [703, 326] on span "Upload" at bounding box center [713, 323] width 41 height 16
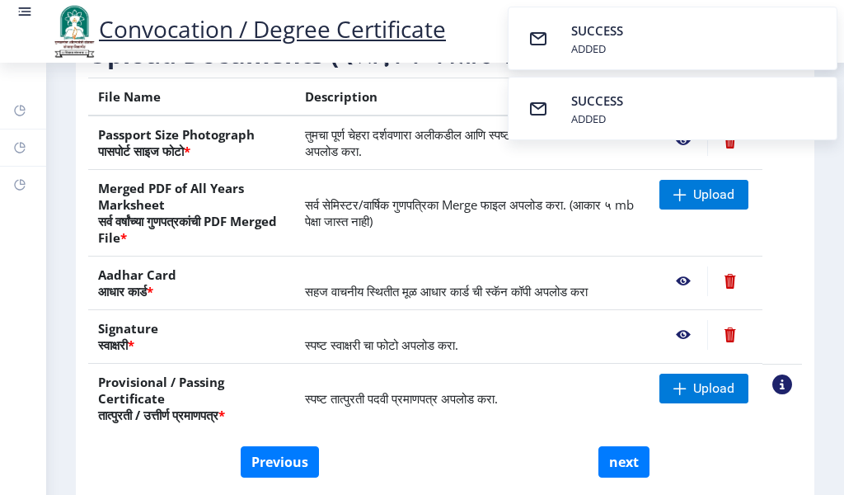
scroll to position [411, 0]
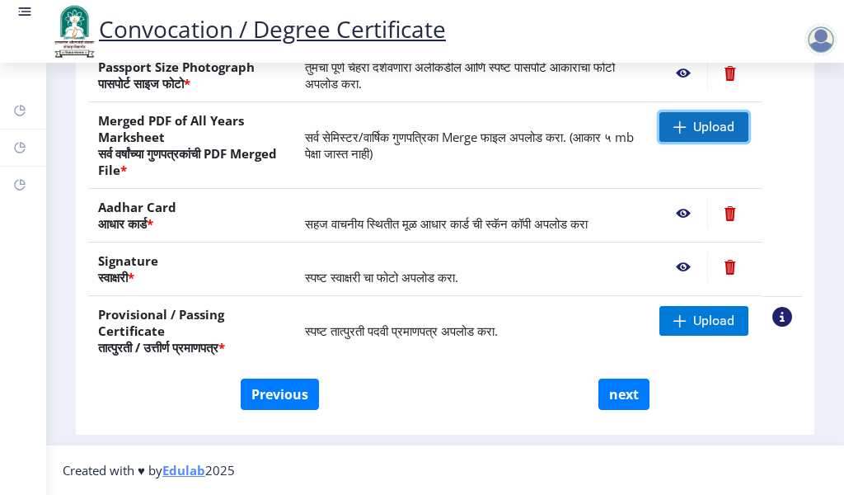
click at [698, 125] on span "Upload" at bounding box center [713, 127] width 41 height 16
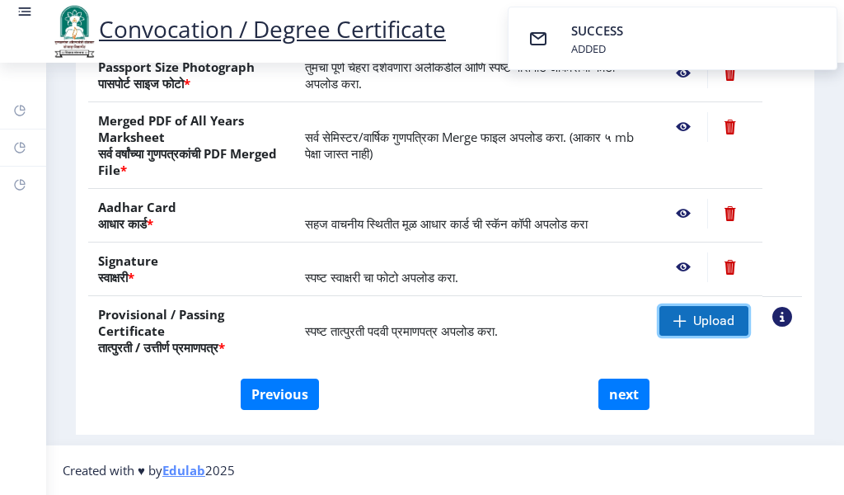
click at [684, 328] on span "Upload" at bounding box center [704, 321] width 89 height 30
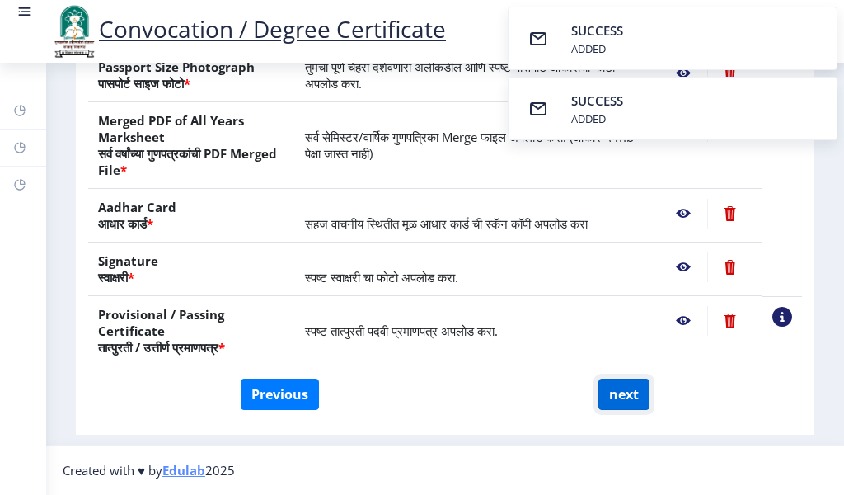
click at [611, 393] on button "next" at bounding box center [624, 393] width 51 height 31
select select
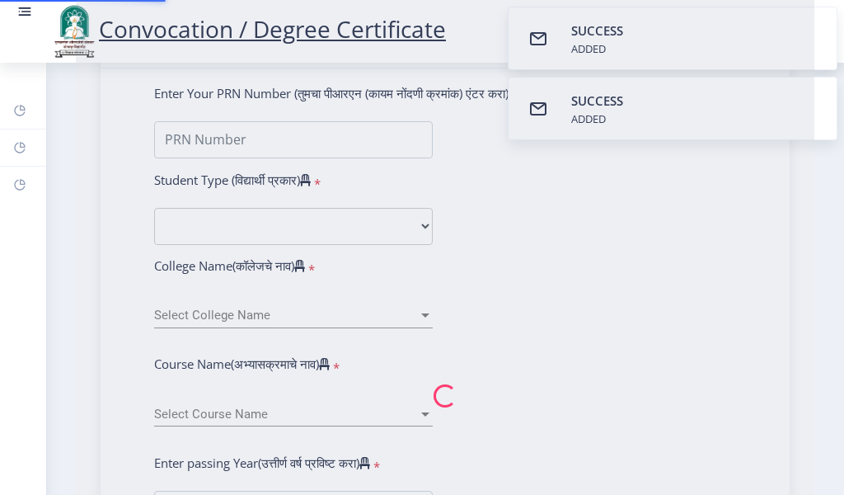
scroll to position [0, 0]
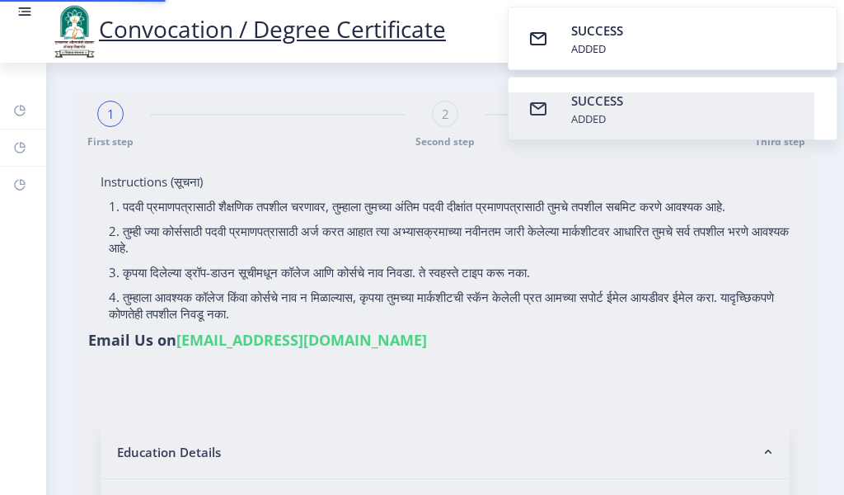
select select
type input "PADI [PERSON_NAME]"
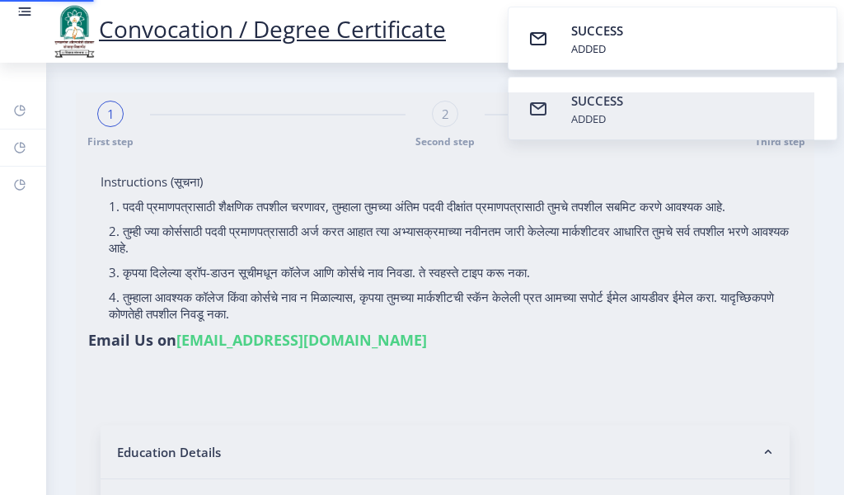
type input "shantabai"
type input "0600000343"
select select "Regular"
select select "2006"
select select "March"
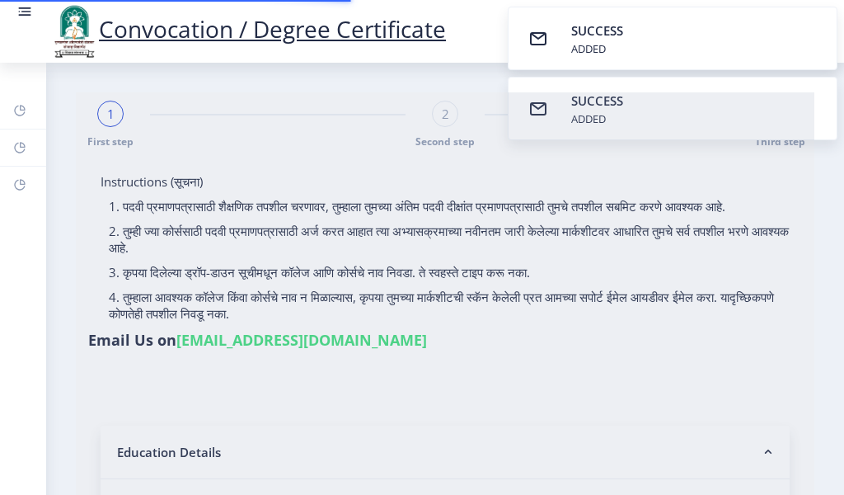
select select "Grade B+"
type input "75"
type input "SHANTABAI"
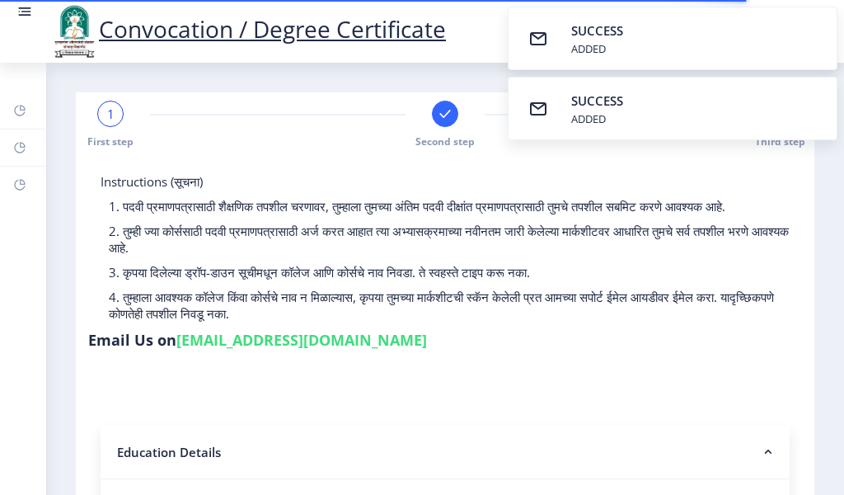
select select
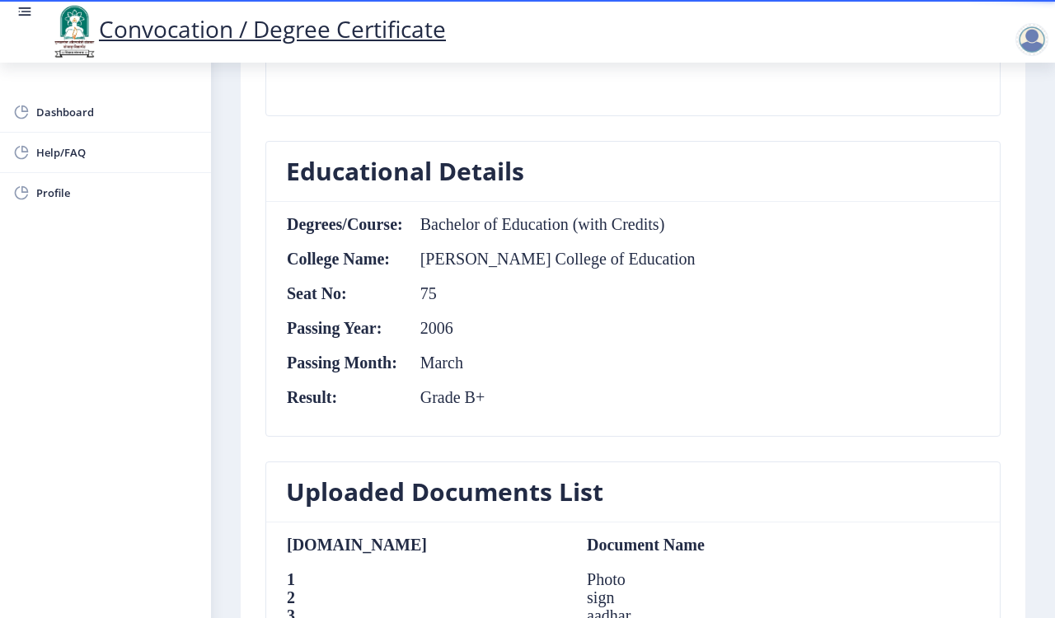
scroll to position [687, 0]
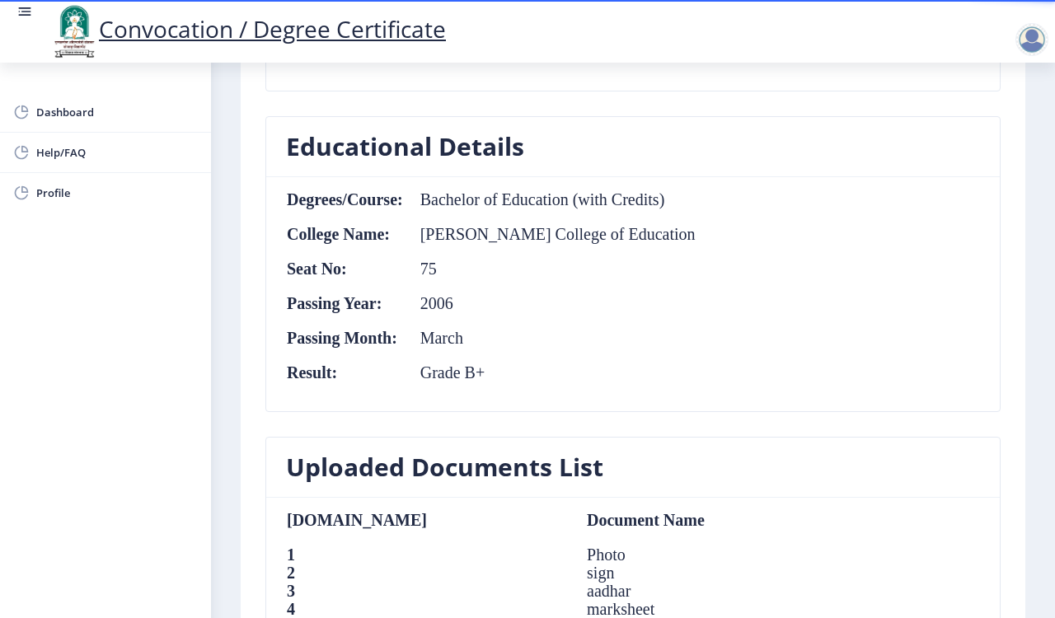
click at [651, 240] on td "Kasturbai College of Education" at bounding box center [550, 234] width 293 height 18
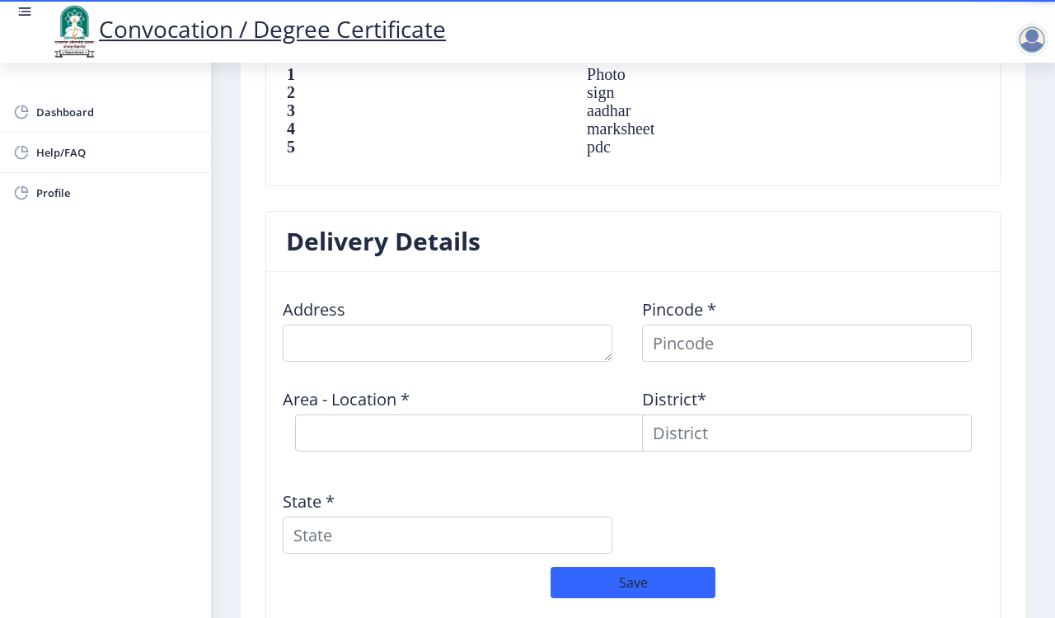
scroll to position [1237, 0]
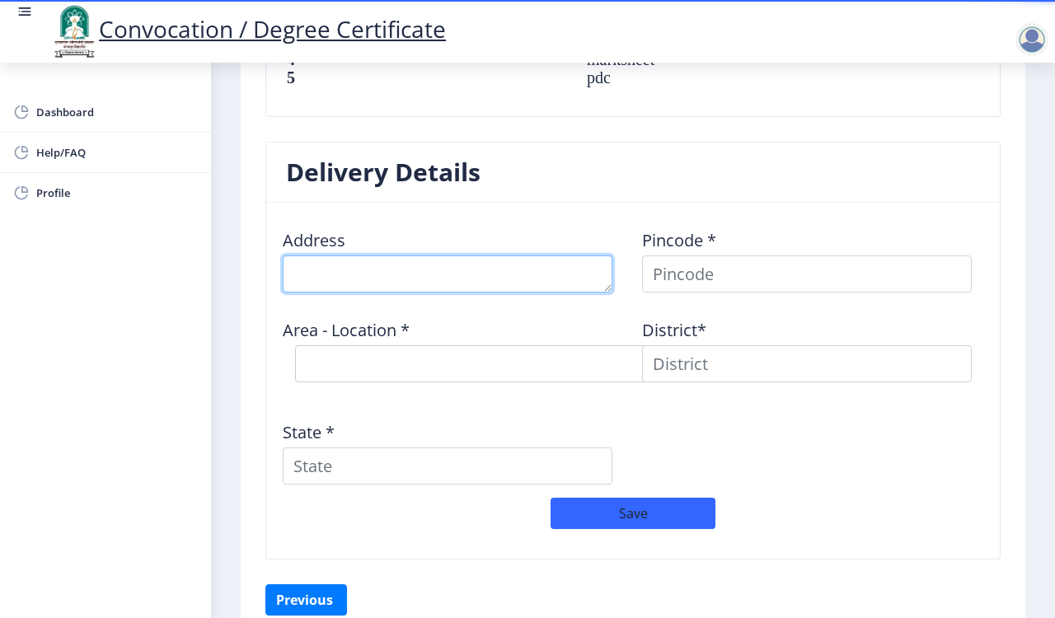
click at [330, 272] on textarea at bounding box center [448, 274] width 330 height 37
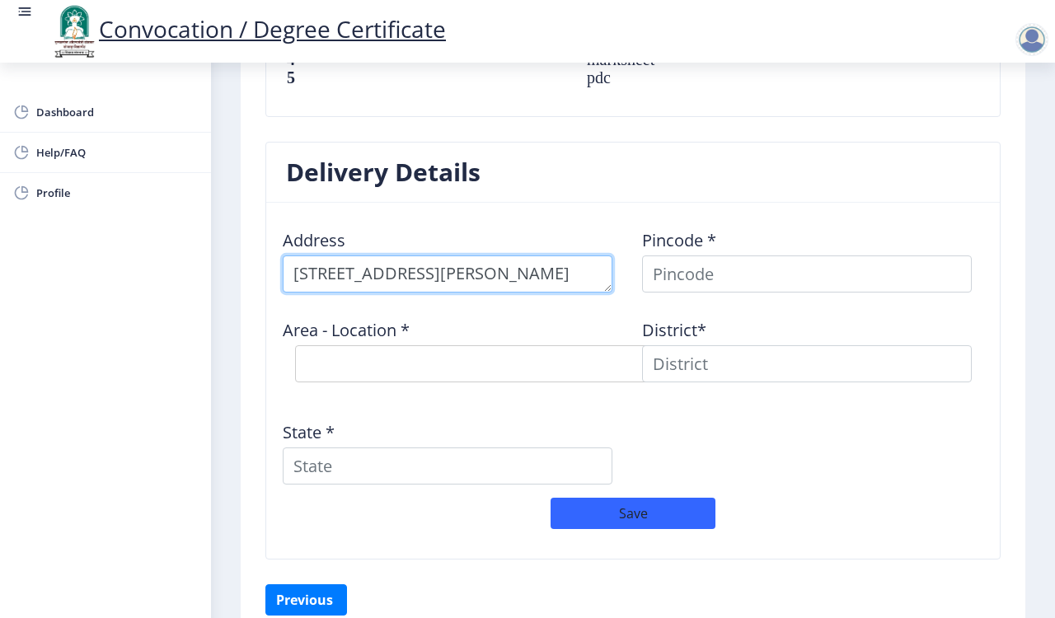
scroll to position [44, 0]
type textarea "FLAT NO 1,GOKUL APARTMENT,NEAR WATER TANK,COURT ROAD,RAJGURUNAGAR"
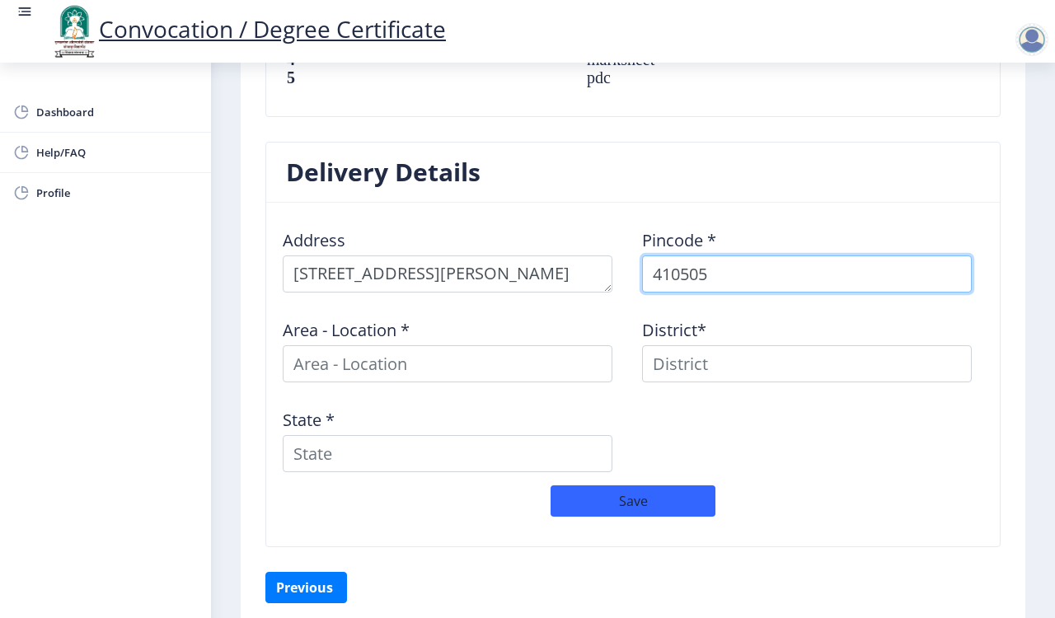
type input "410505"
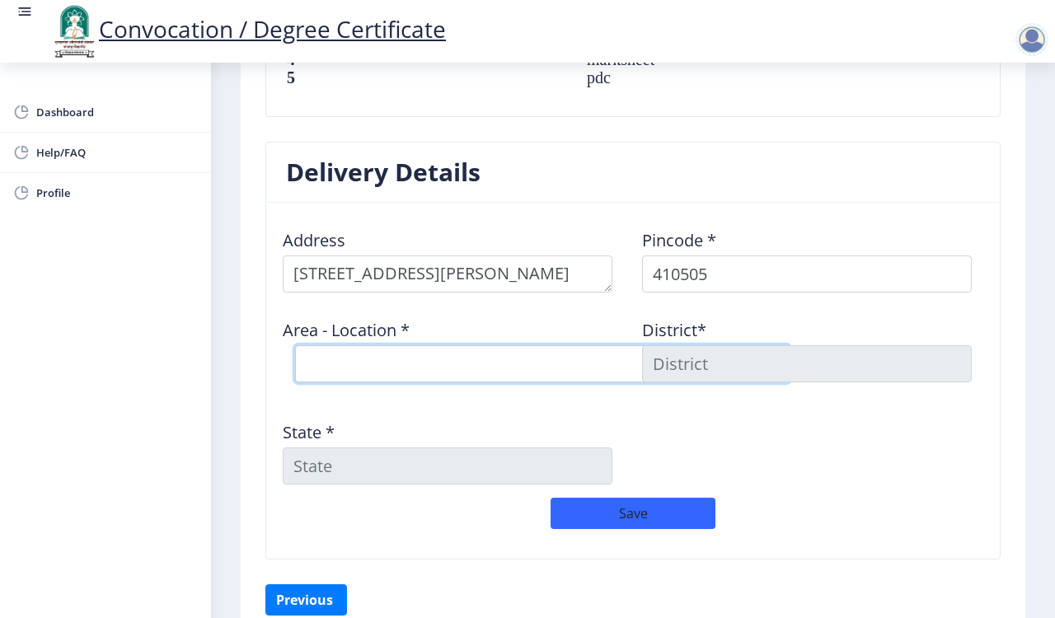
click at [326, 360] on select "Select Area Location Amboli B.O Chinchoshi B.O Dawadi B.O Donda B.O Ghotawadi B…" at bounding box center [542, 363] width 495 height 37
select select "15: Object"
click at [295, 349] on select "Select Area Location Amboli B.O Chinchoshi B.O Dawadi B.O Donda B.O Ghotawadi B…" at bounding box center [542, 363] width 495 height 37
type input "PUNE"
type input "Maharashtra"
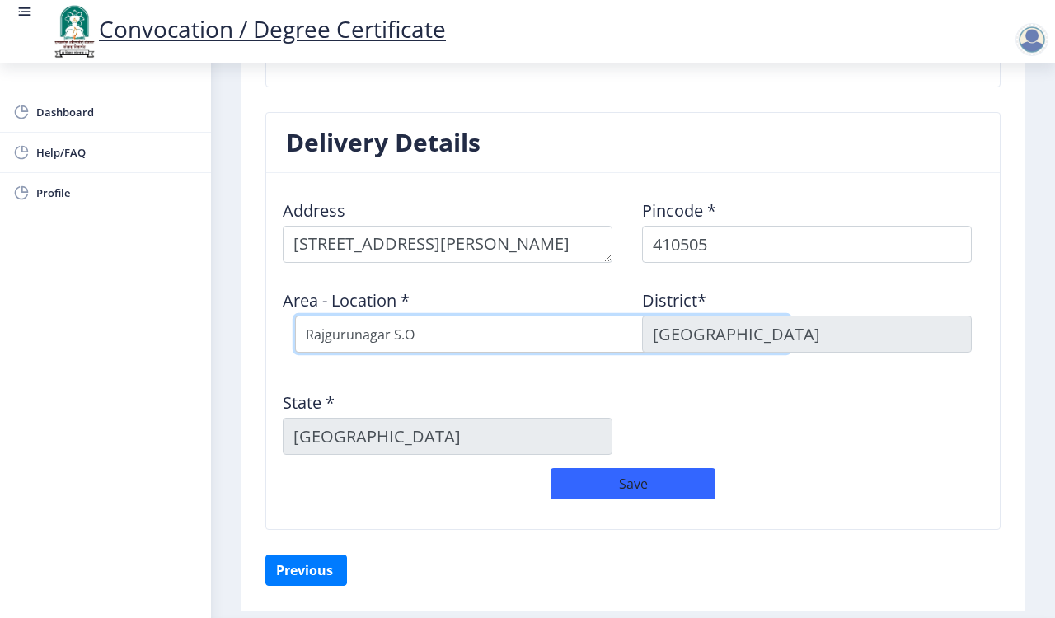
scroll to position [1187, 0]
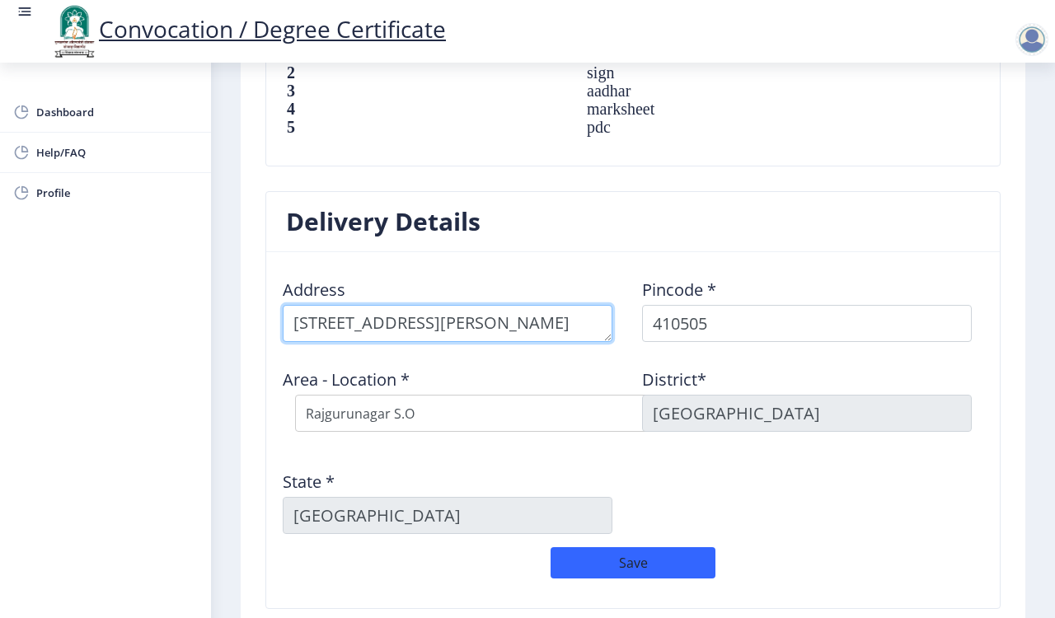
click at [475, 323] on textarea at bounding box center [448, 323] width 330 height 37
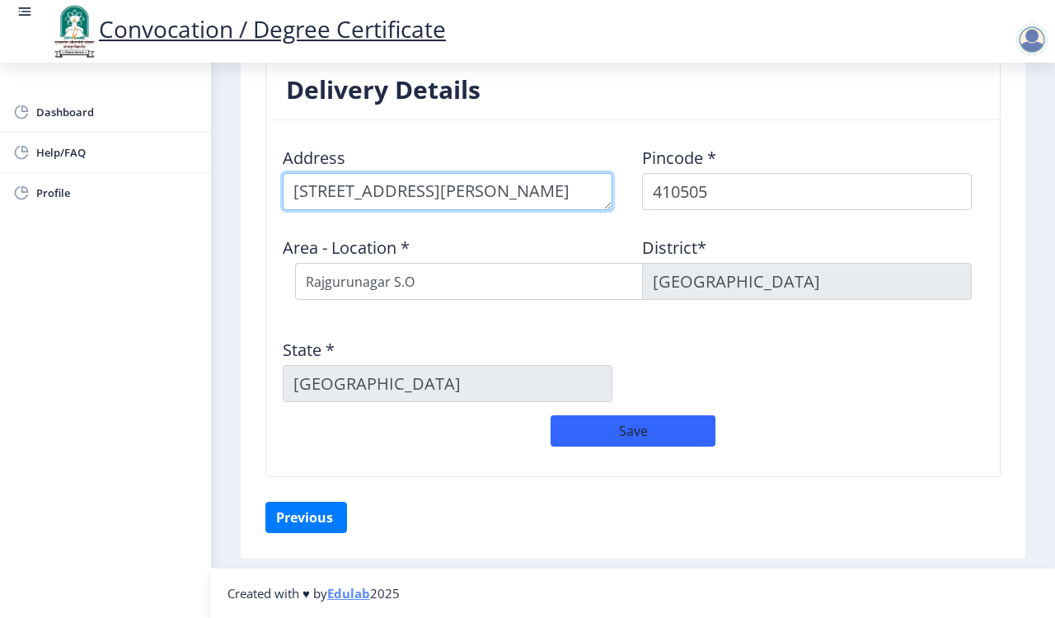
scroll to position [1324, 0]
type textarea "FLAT NO 1,GOKUL APARTMENT,NEAR WATER TANK,COURT ROAD,RAJGURUNAGAR,TAL KHED,DIST…"
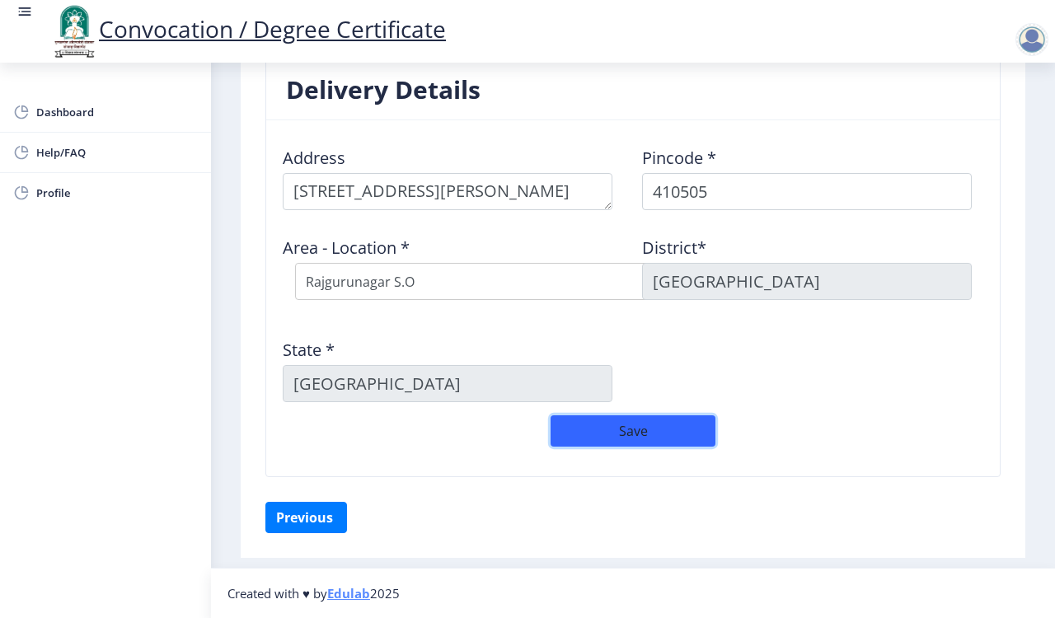
click at [602, 425] on button "Save" at bounding box center [633, 431] width 165 height 31
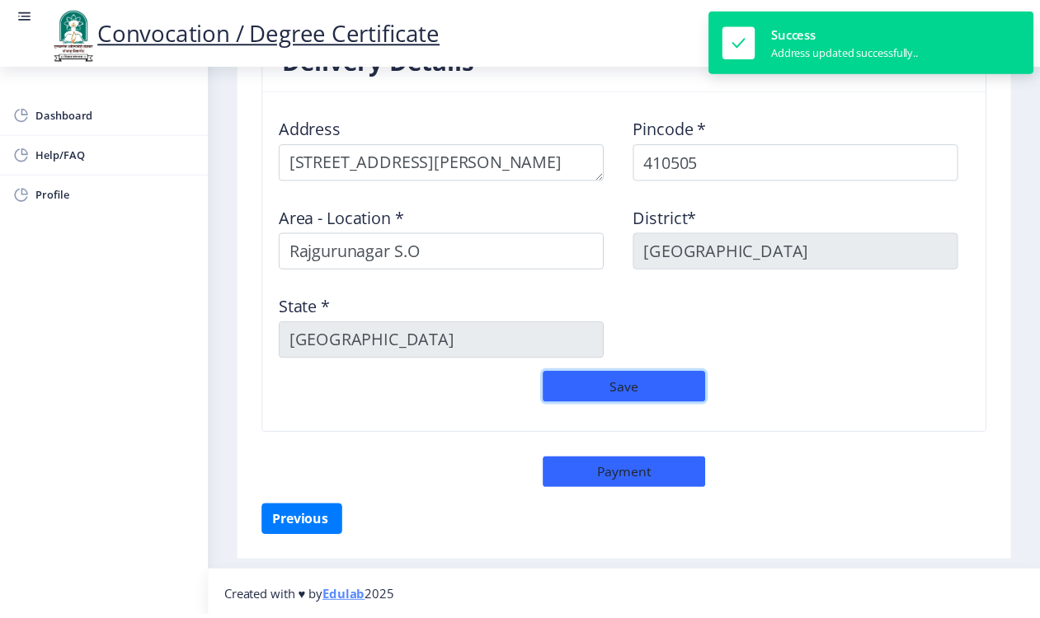
scroll to position [1359, 0]
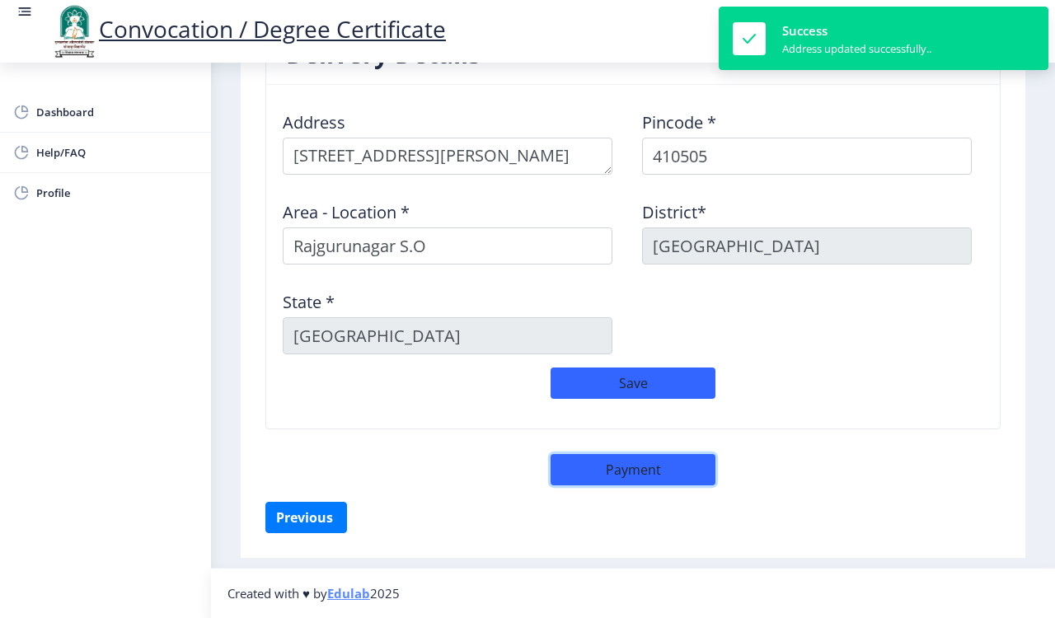
click at [617, 468] on button "Payment" at bounding box center [633, 469] width 165 height 31
select select "sealed"
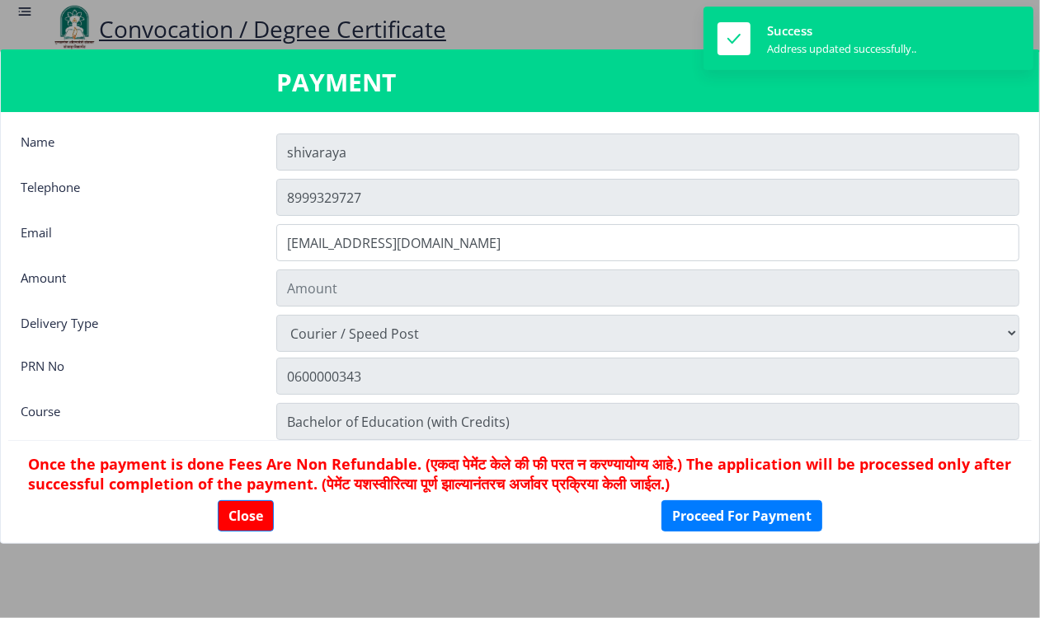
type input "2885"
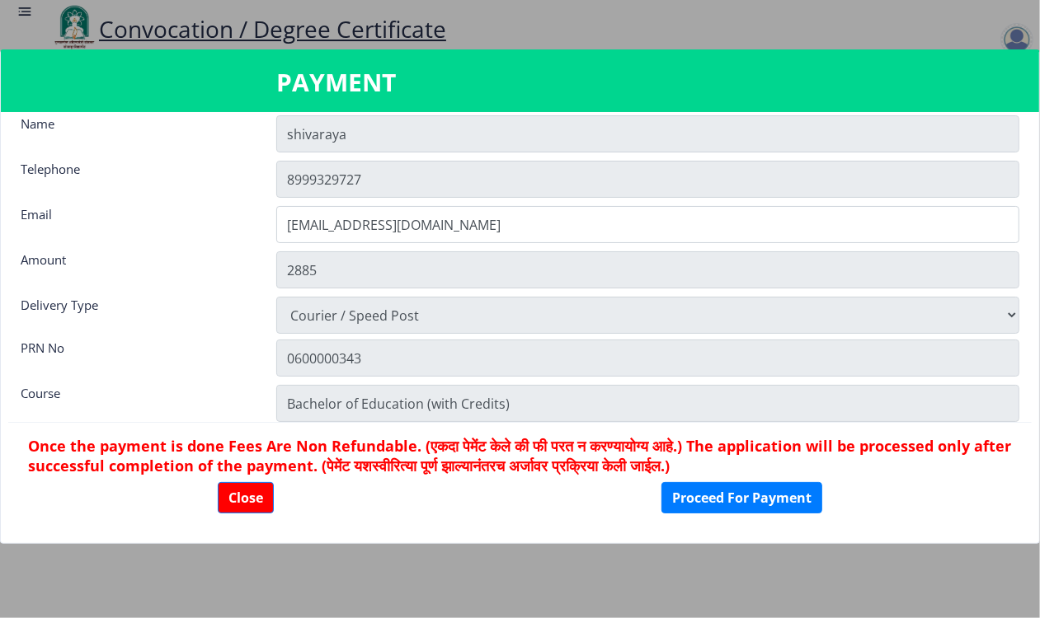
scroll to position [23, 0]
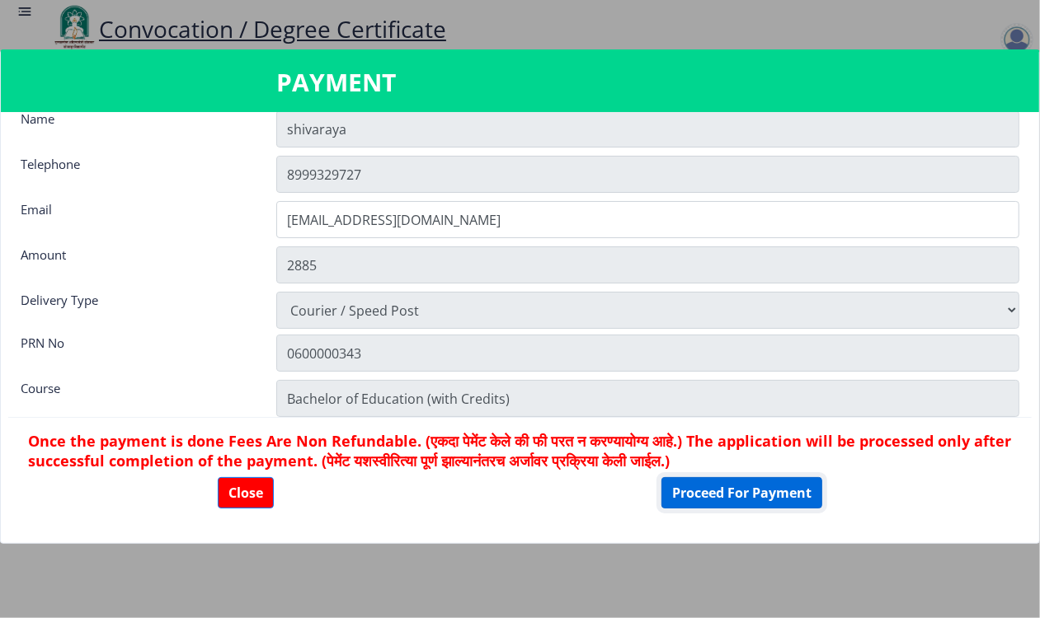
click at [744, 494] on button "Proceed For Payment" at bounding box center [741, 492] width 161 height 31
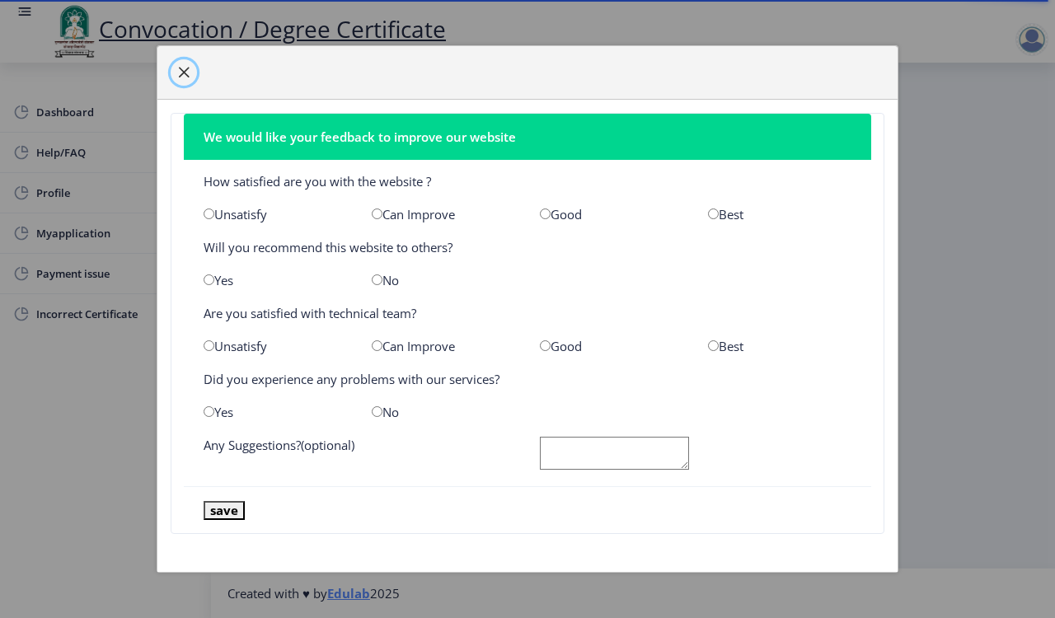
click at [186, 67] on span "button" at bounding box center [183, 72] width 13 height 13
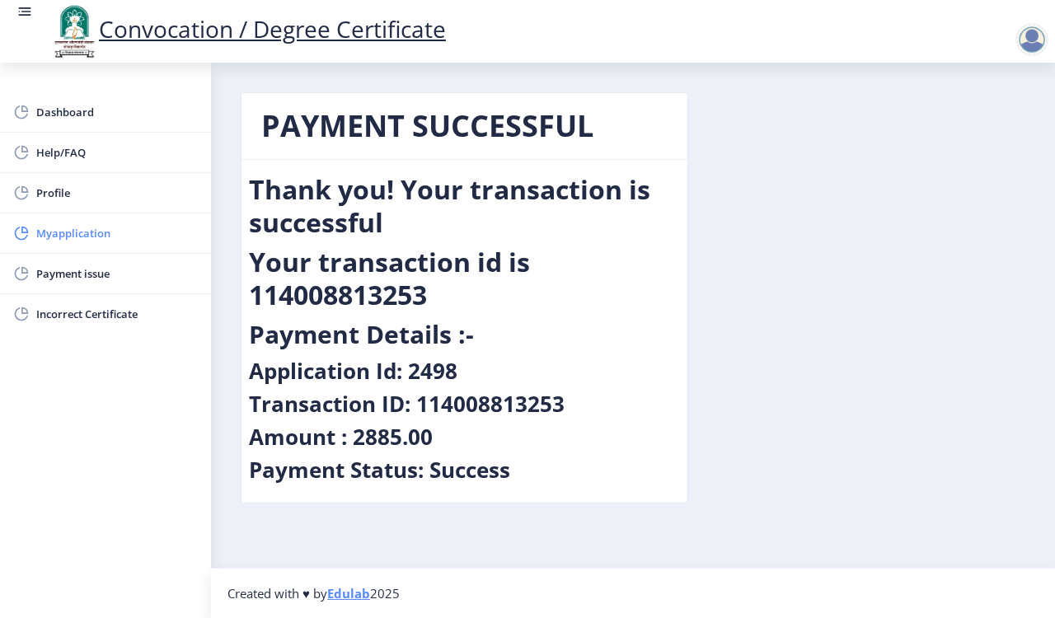
click at [72, 239] on span "Myapplication" at bounding box center [117, 233] width 162 height 20
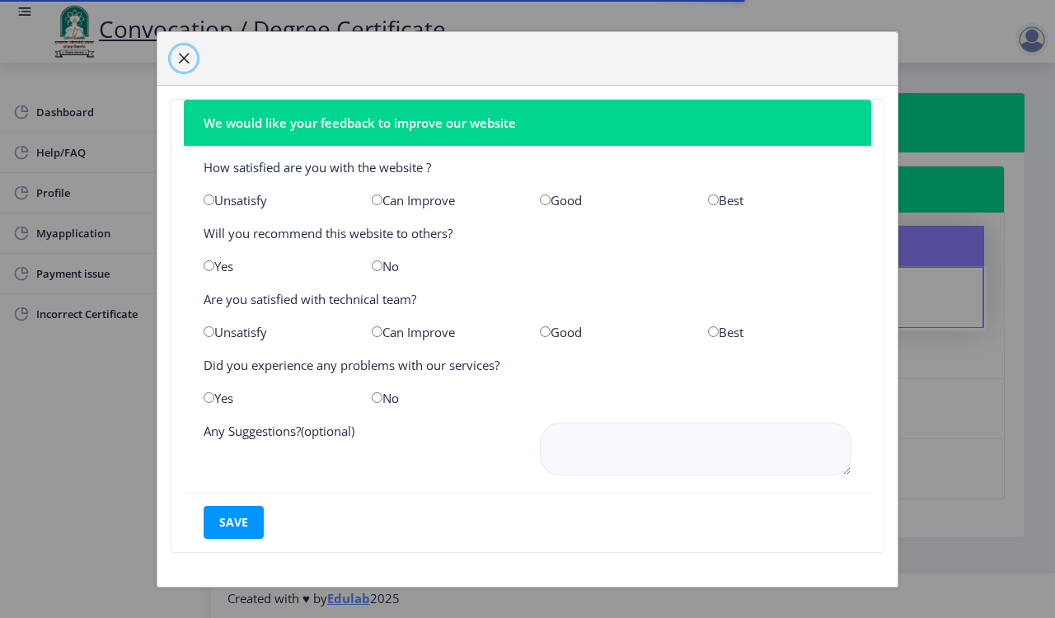
click at [181, 55] on span "button" at bounding box center [183, 58] width 13 height 13
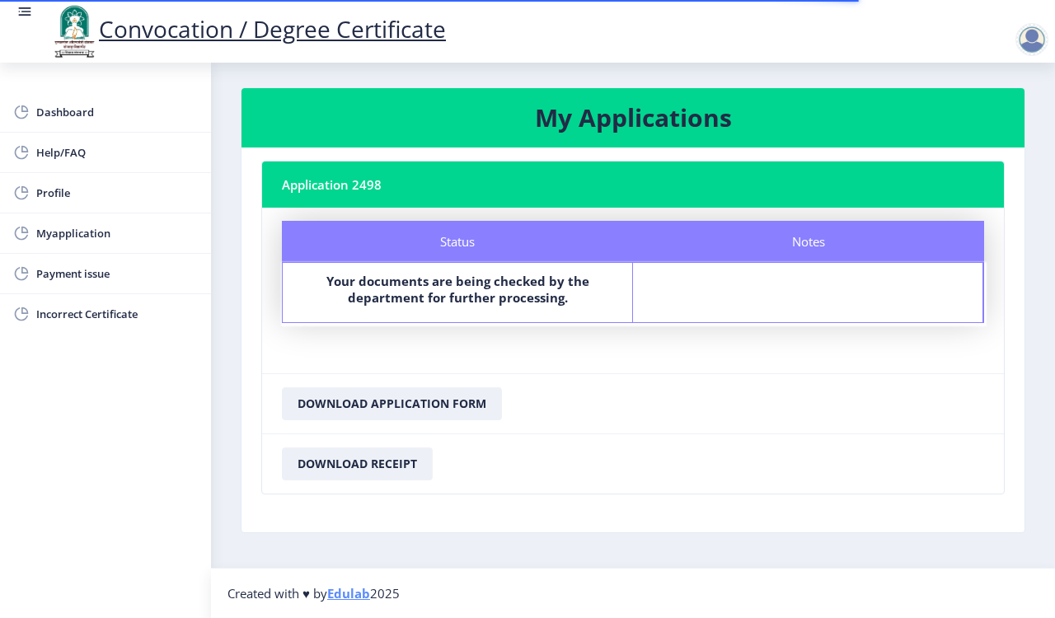
scroll to position [7, 0]
click at [360, 402] on button "Download Application Form" at bounding box center [392, 404] width 220 height 33
click at [365, 459] on button "Download Receipt" at bounding box center [357, 464] width 151 height 33
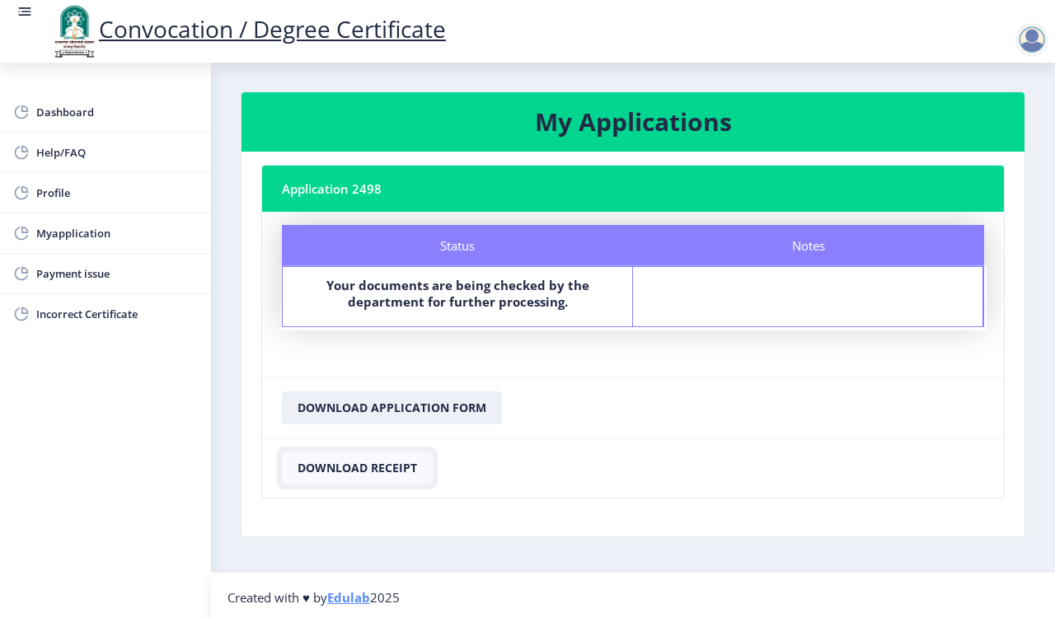
scroll to position [0, 0]
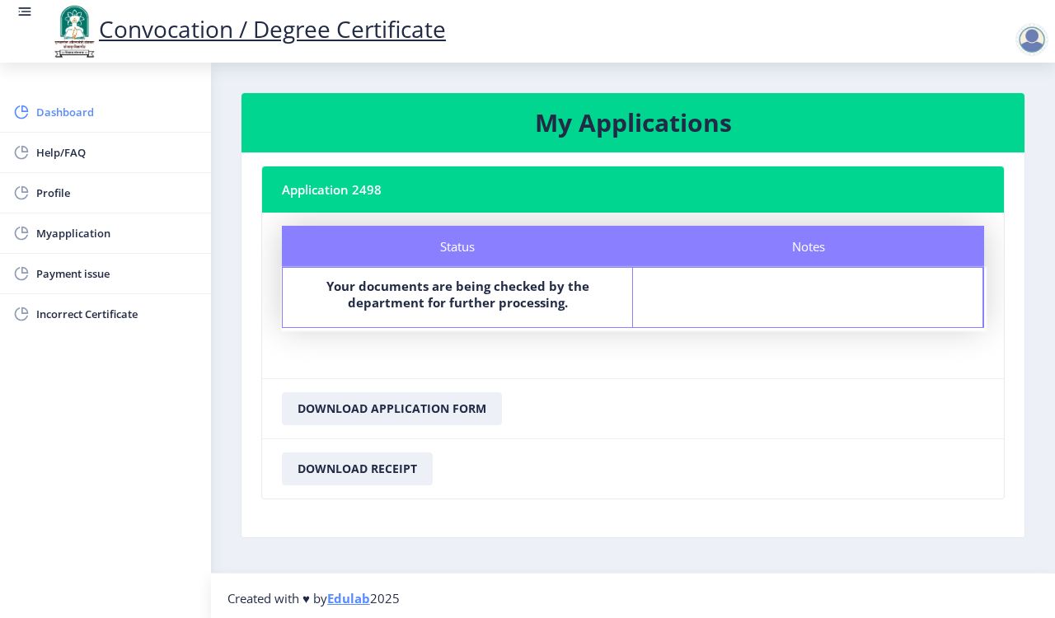
click at [59, 120] on span "Dashboard" at bounding box center [117, 112] width 162 height 20
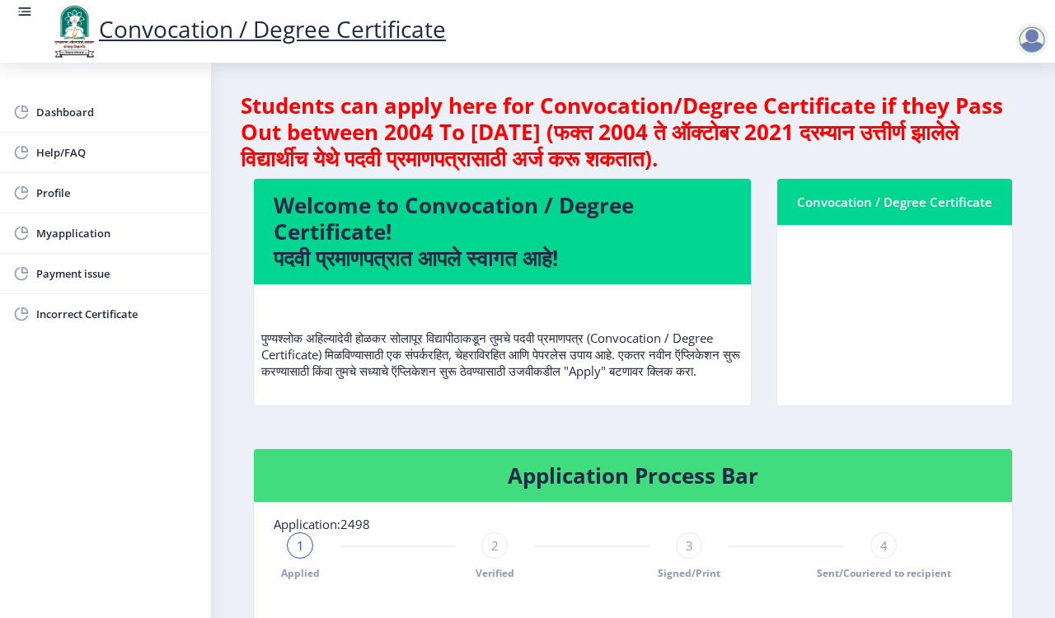
drag, startPoint x: 874, startPoint y: 211, endPoint x: 794, endPoint y: 224, distance: 81.1
click at [872, 211] on div "Convocation / Degree Certificate" at bounding box center [894, 202] width 195 height 20
click at [63, 113] on span "Dashboard" at bounding box center [117, 112] width 162 height 20
click at [63, 194] on span "Profile" at bounding box center [117, 193] width 162 height 20
select select
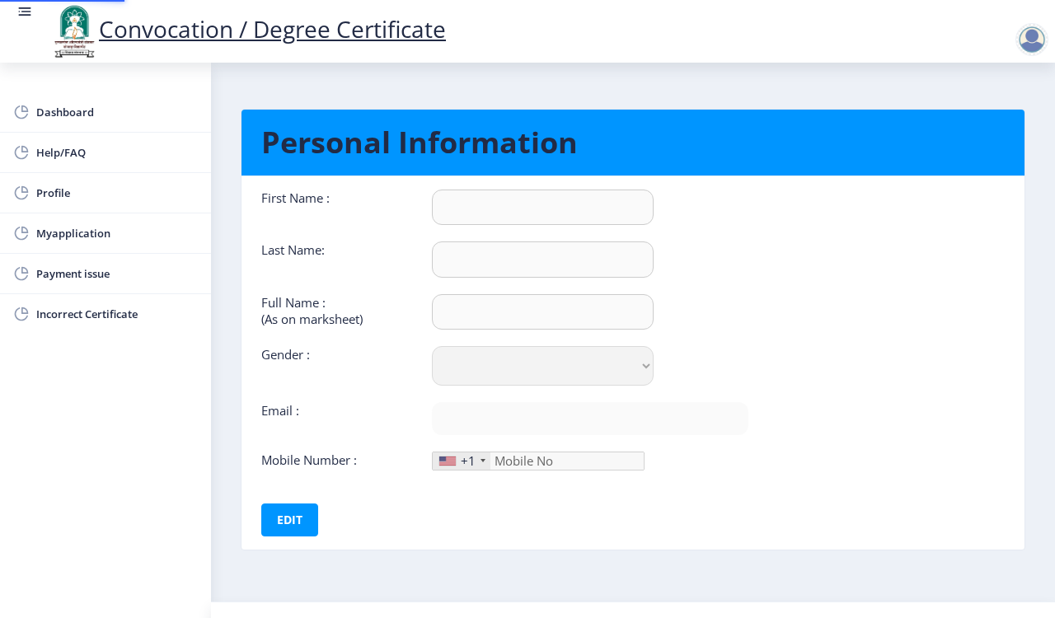
type input "shivaraya"
type input "padi"
type input "PADI [PERSON_NAME]"
select select "[DEMOGRAPHIC_DATA]"
type input "[EMAIL_ADDRESS][DOMAIN_NAME]"
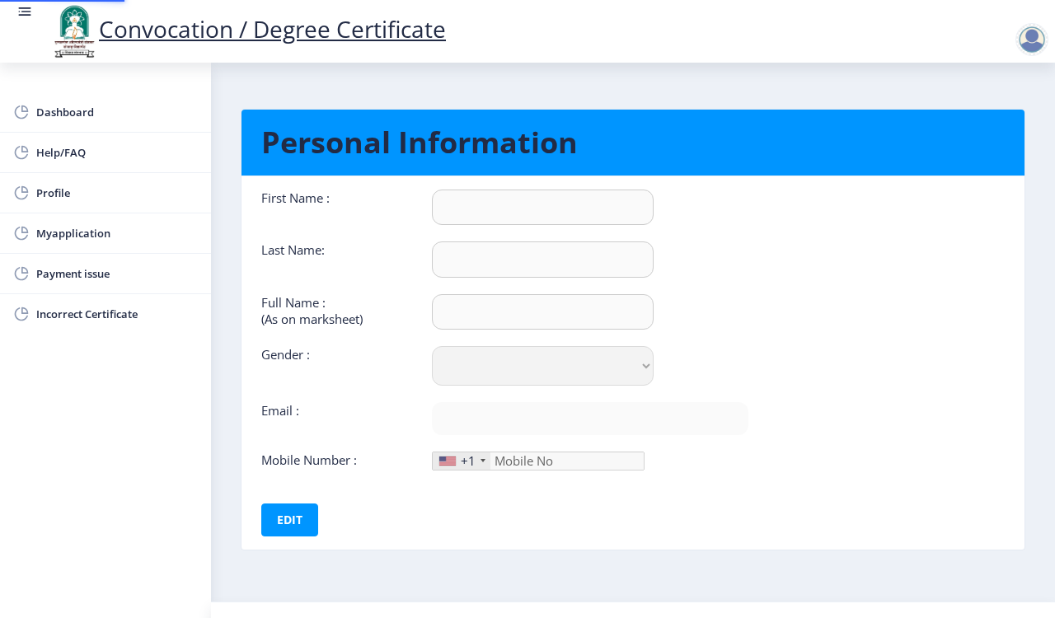
type input "8999329727"
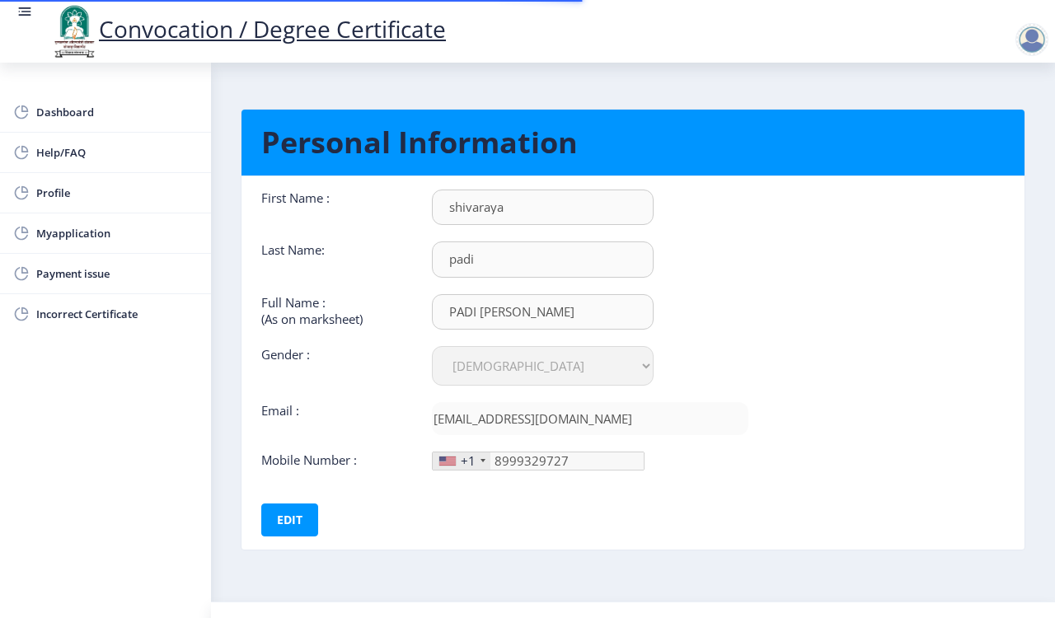
click at [21, 9] on rect at bounding box center [24, 11] width 16 height 16
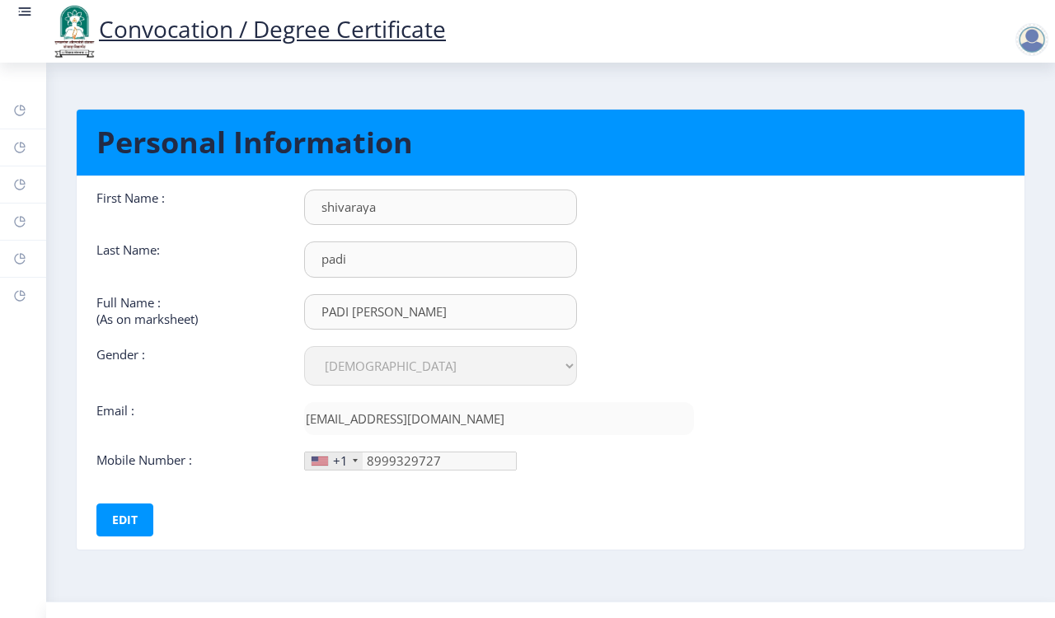
click at [34, 5] on div "Convocation / Degree Certificate" at bounding box center [248, 31] width 430 height 56
click at [1035, 37] on div at bounding box center [1032, 39] width 33 height 33
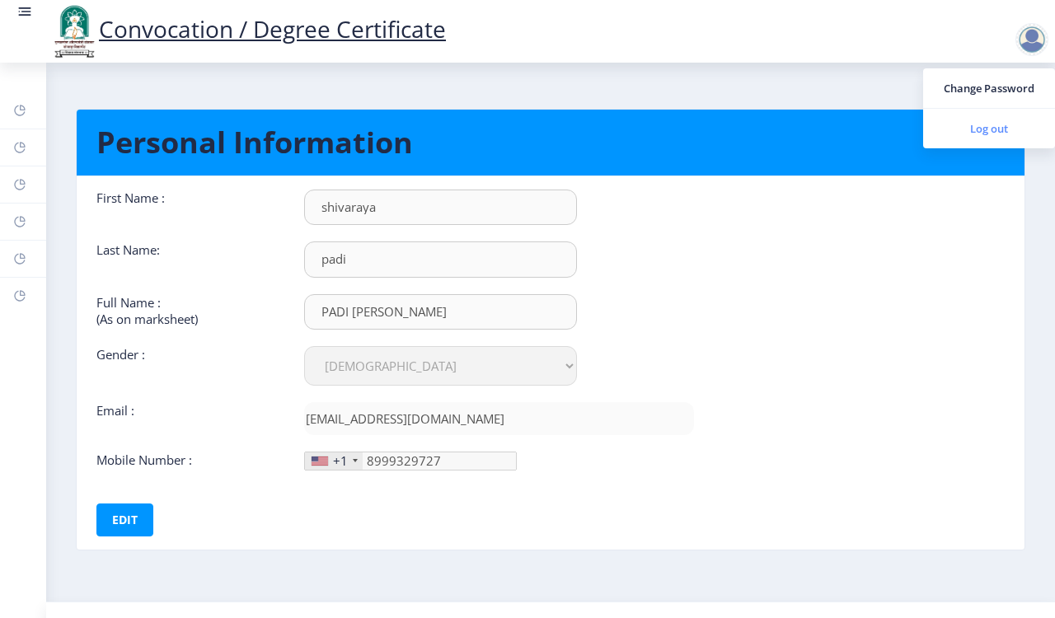
click at [990, 121] on span "Log out" at bounding box center [990, 129] width 106 height 20
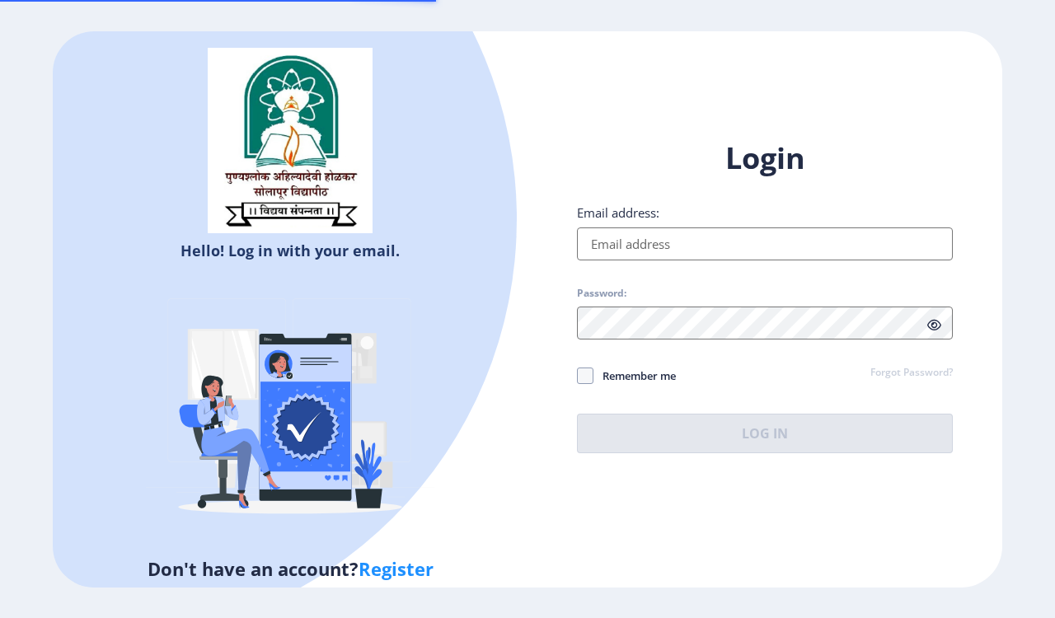
type input "[EMAIL_ADDRESS][DOMAIN_NAME]"
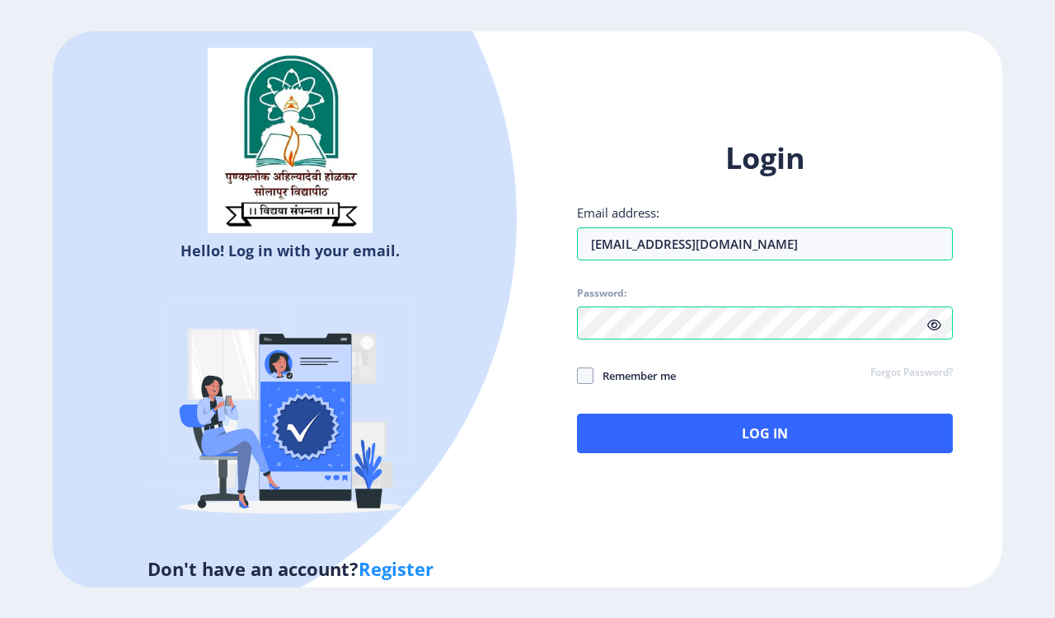
click at [932, 322] on icon at bounding box center [935, 325] width 14 height 12
